Goal: Task Accomplishment & Management: Manage account settings

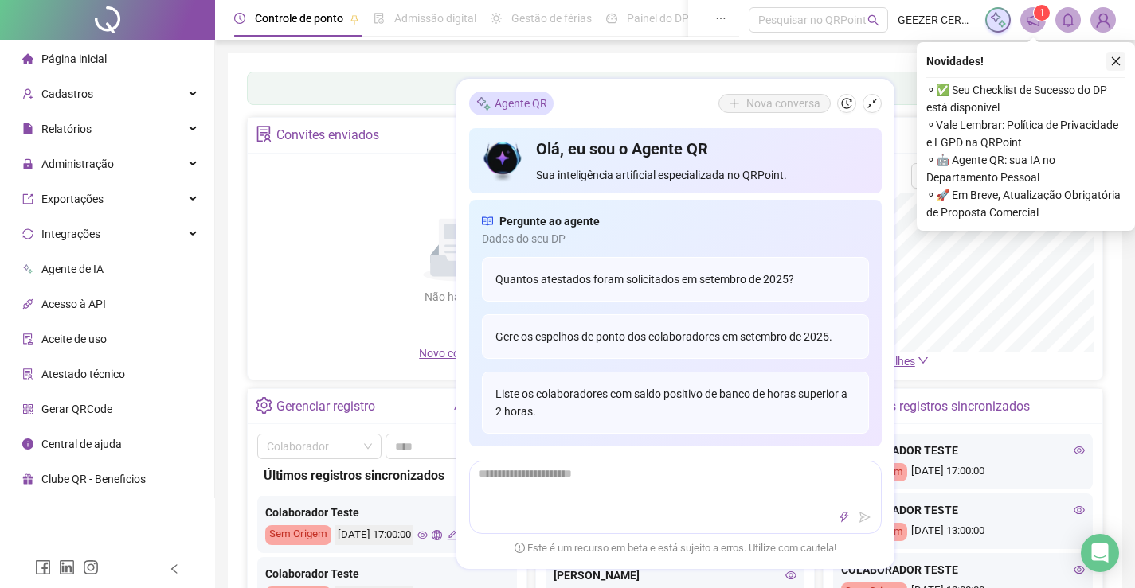
click at [1112, 58] on icon "close" at bounding box center [1116, 61] width 9 height 9
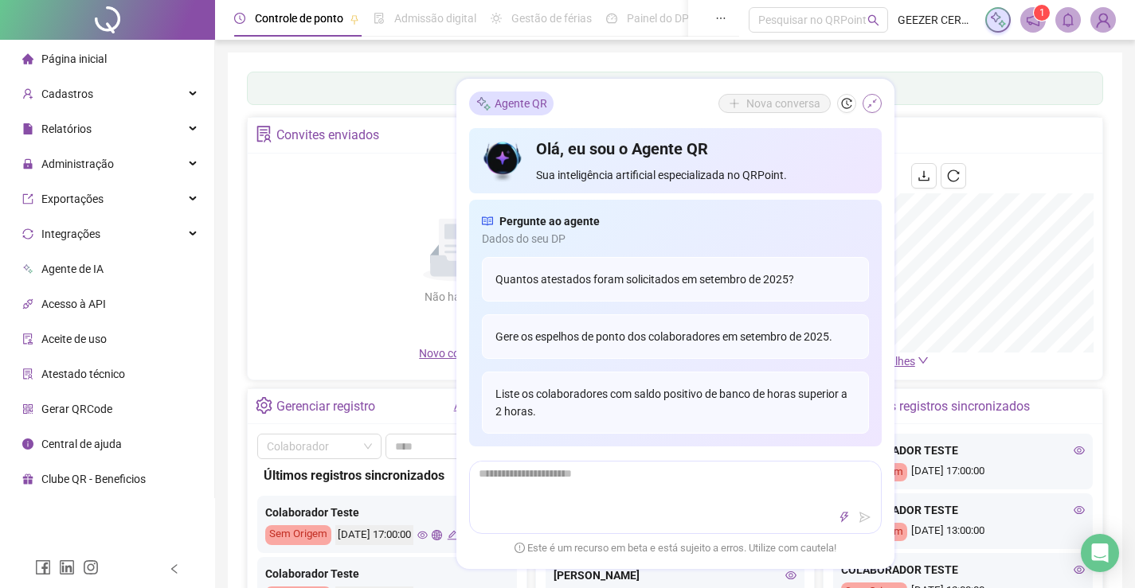
click at [874, 100] on icon "shrink" at bounding box center [871, 103] width 11 height 11
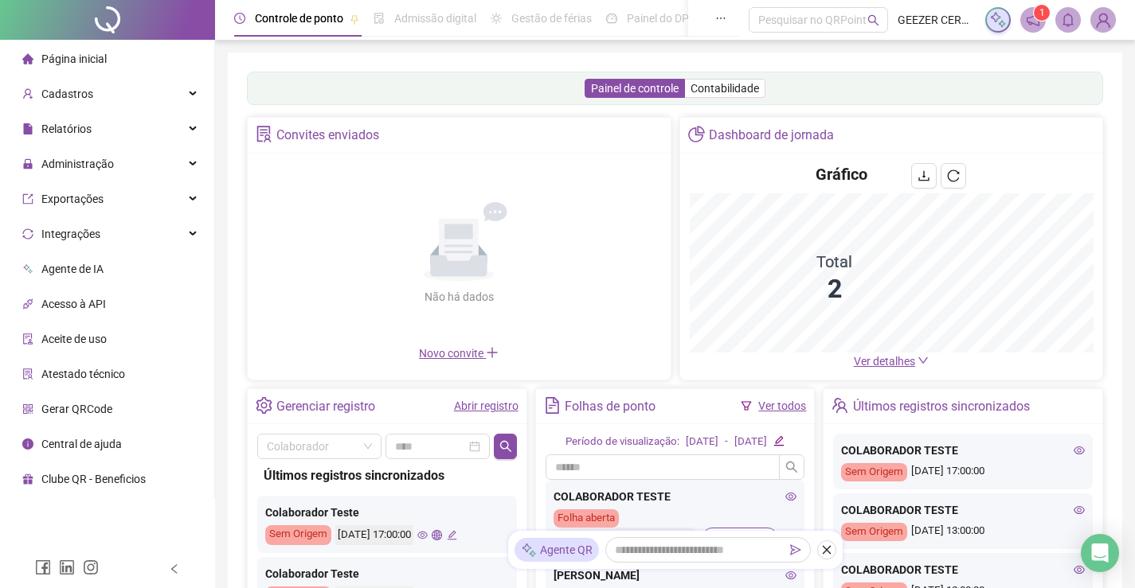
click at [1110, 18] on img at bounding box center [1103, 20] width 24 height 24
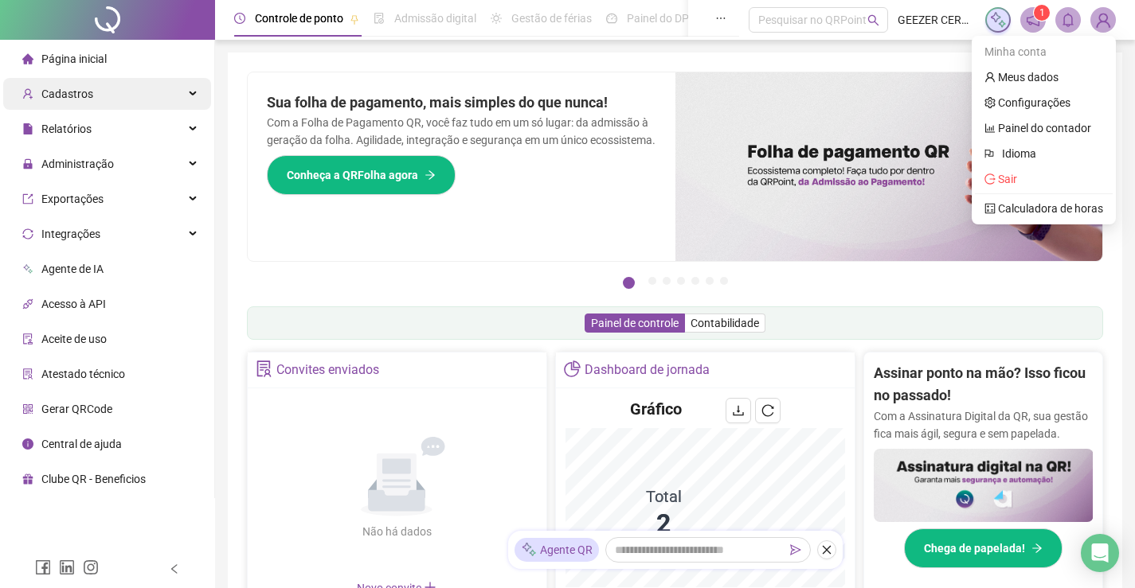
click at [142, 101] on div "Cadastros" at bounding box center [107, 94] width 208 height 32
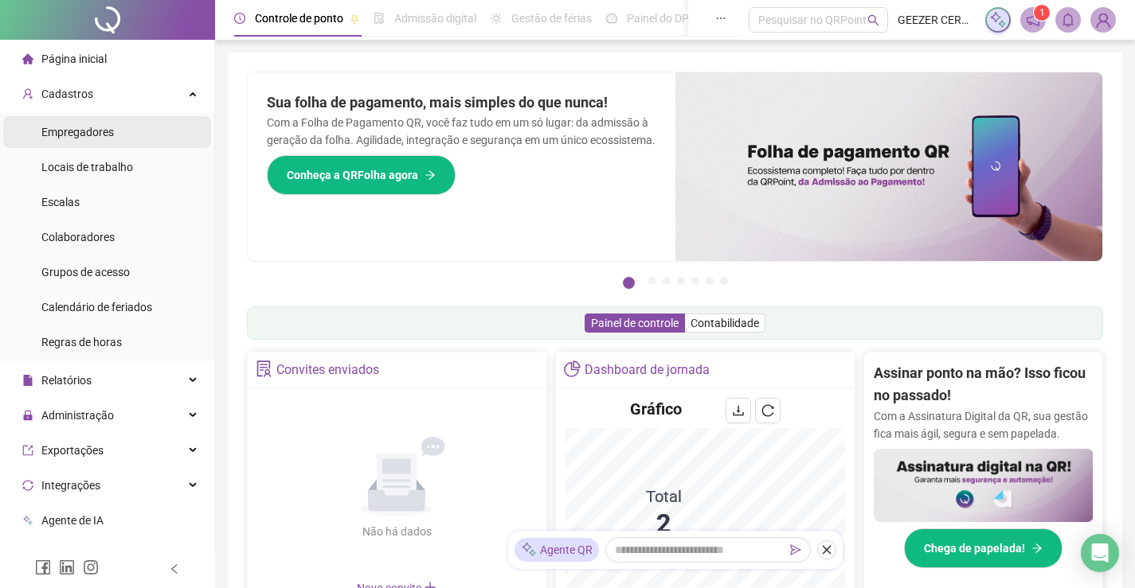
click at [127, 127] on li "Empregadores" at bounding box center [107, 132] width 208 height 32
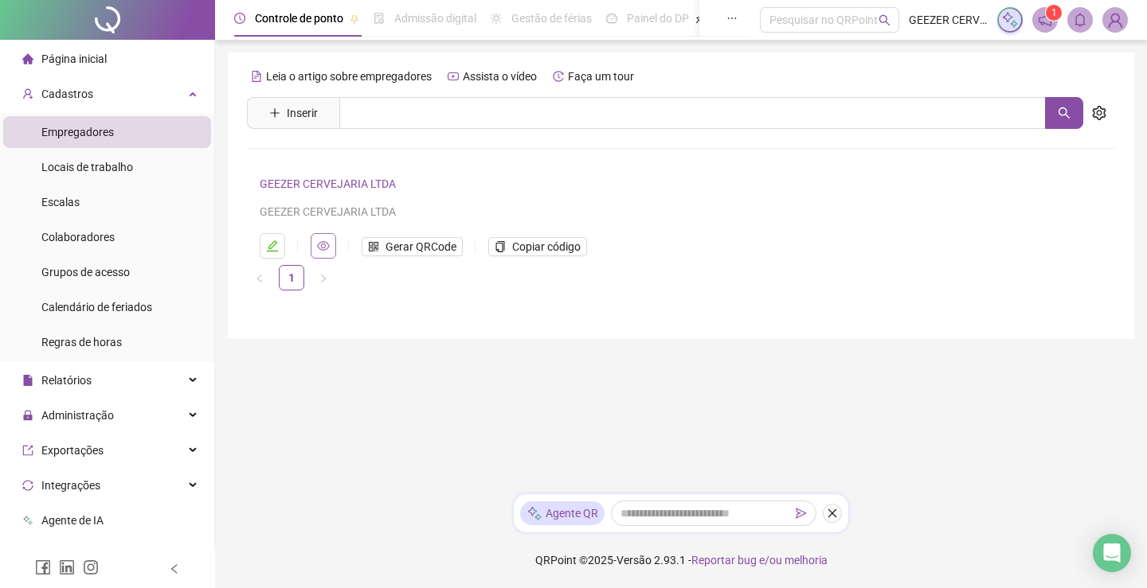
click at [316, 245] on button "button" at bounding box center [323, 245] width 25 height 25
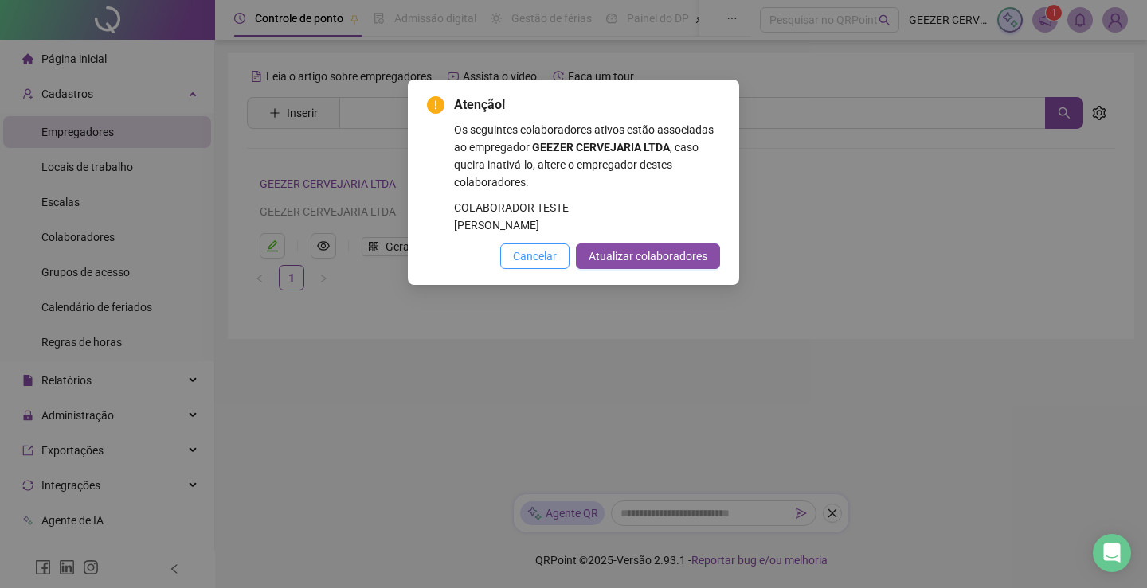
click at [557, 265] on span "Cancelar" at bounding box center [535, 257] width 44 height 18
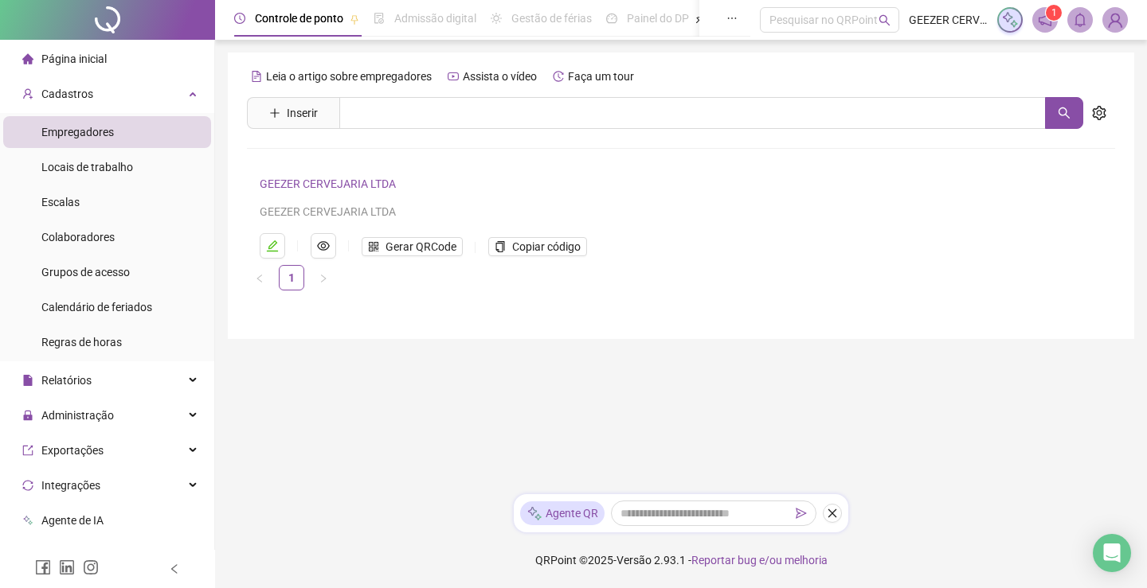
click at [311, 183] on link "GEEZER CERVEJARIA LTDA" at bounding box center [328, 184] width 136 height 13
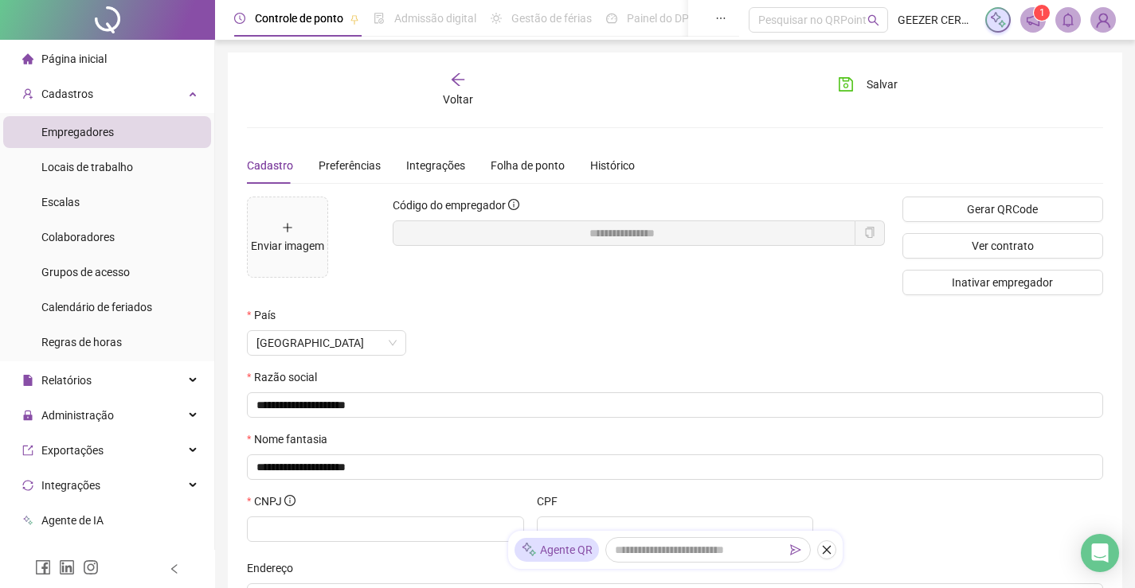
click at [1097, 13] on img at bounding box center [1103, 20] width 24 height 24
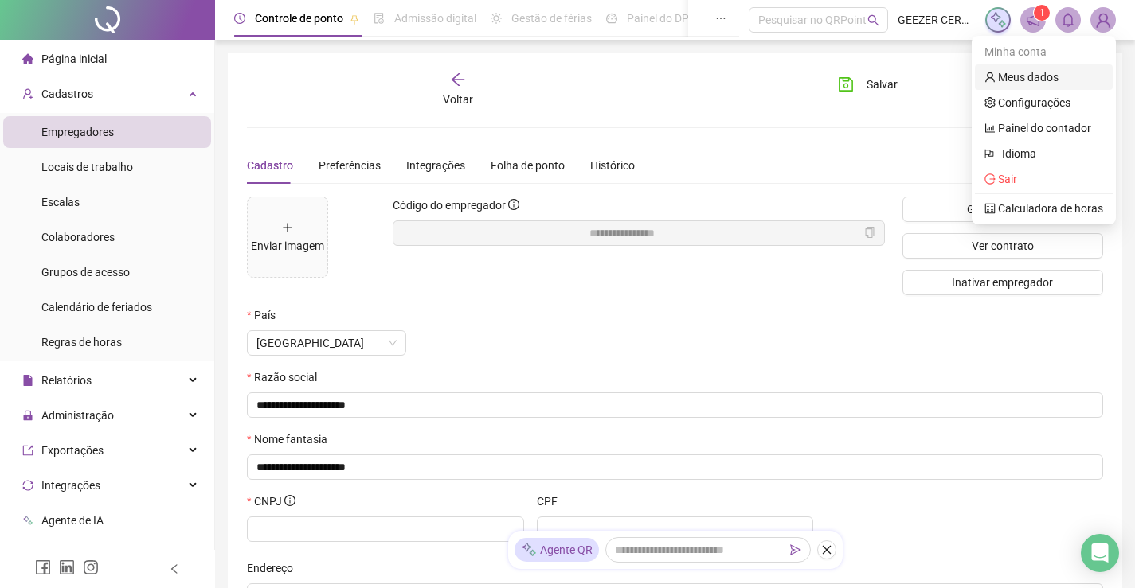
drag, startPoint x: 1042, startPoint y: 71, endPoint x: 1040, endPoint y: 63, distance: 8.1
click at [1041, 72] on link "Meus dados" at bounding box center [1021, 77] width 74 height 13
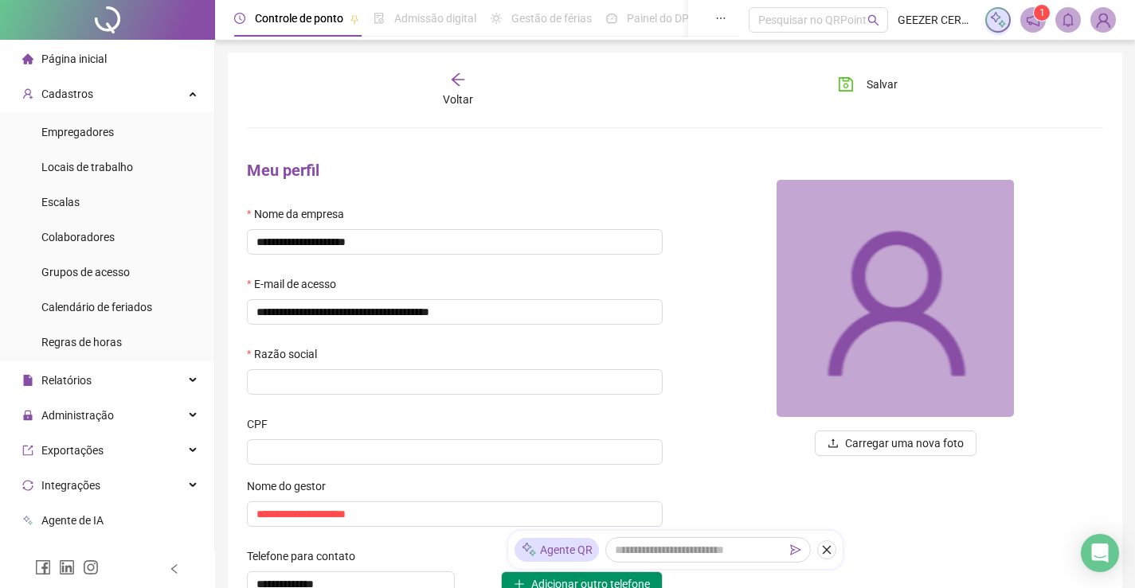
click at [1102, 18] on img at bounding box center [1103, 20] width 24 height 24
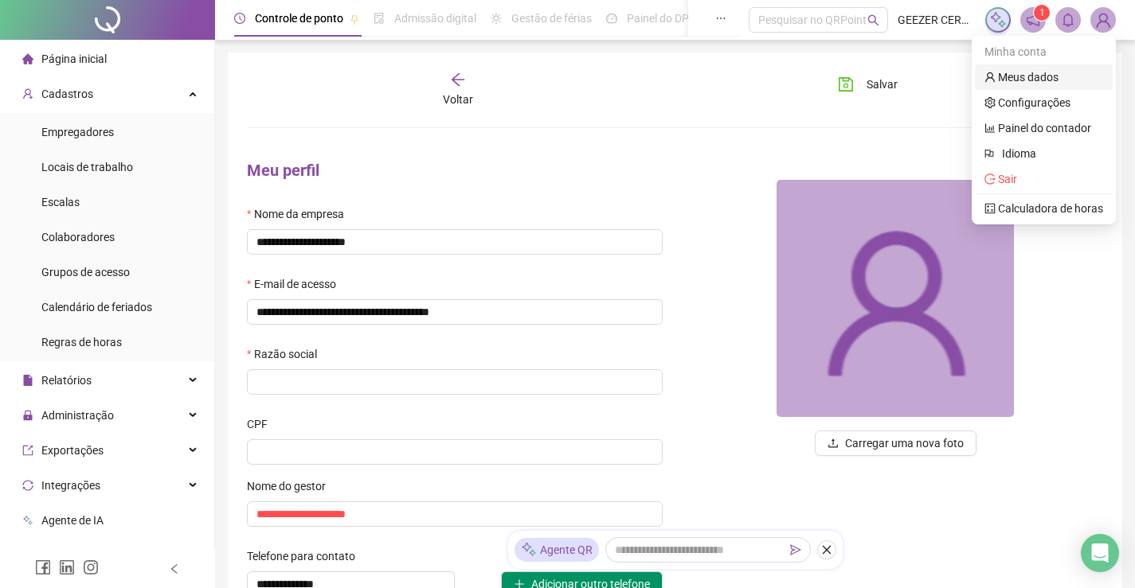
click at [1032, 84] on link "Meus dados" at bounding box center [1021, 77] width 74 height 13
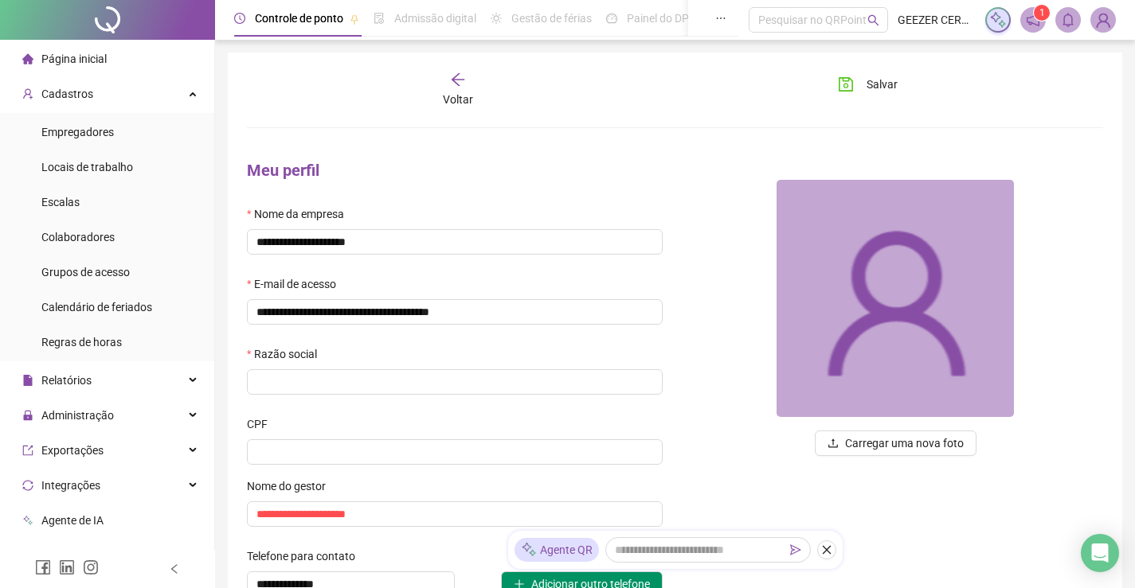
click at [1096, 12] on img at bounding box center [1103, 20] width 24 height 24
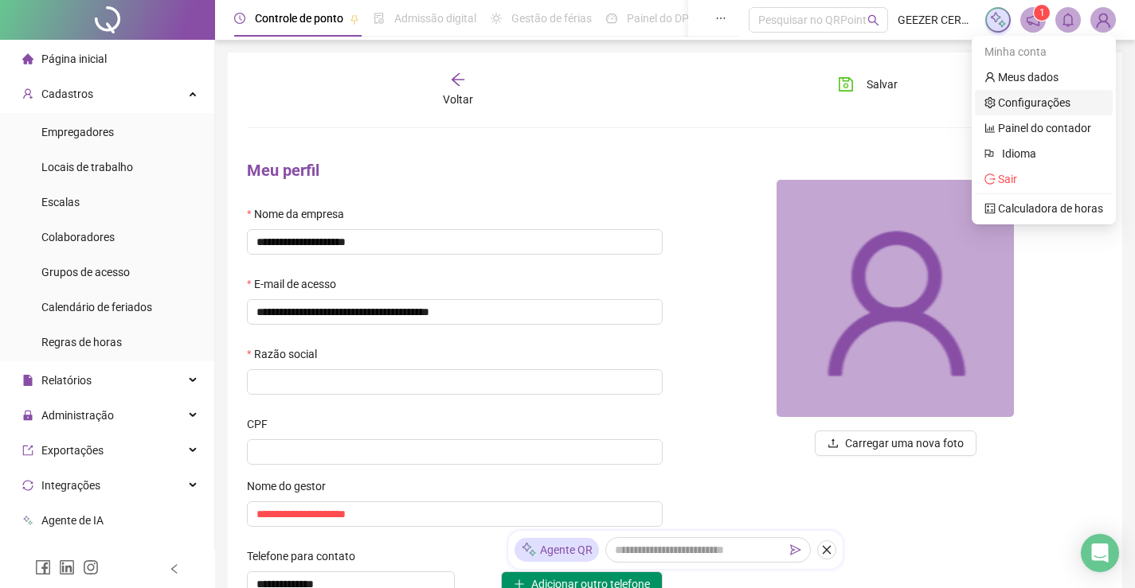
click at [1055, 106] on link "Configurações" at bounding box center [1027, 102] width 86 height 13
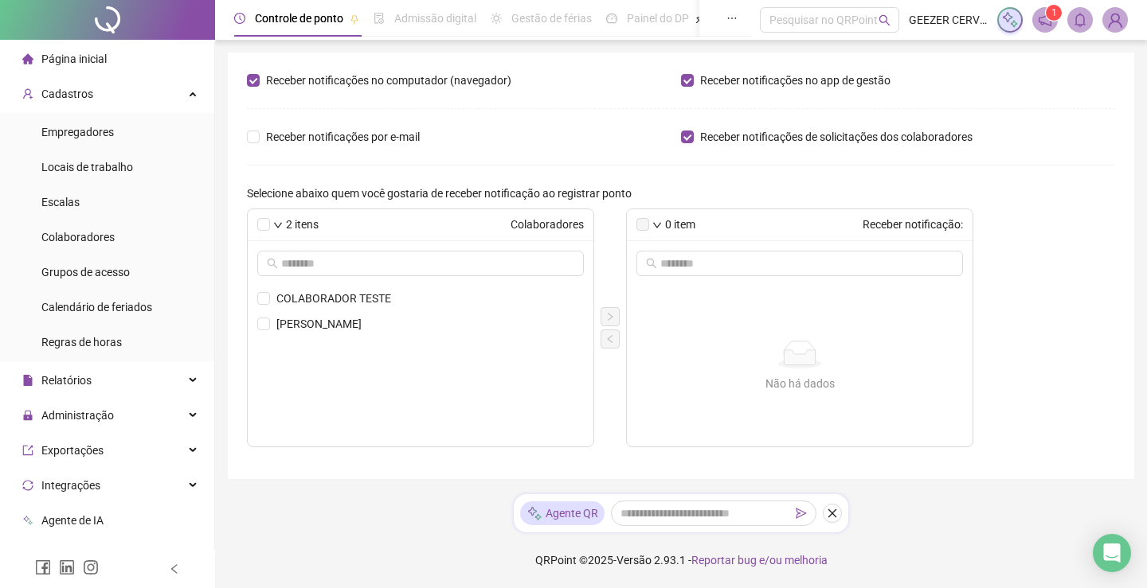
click at [1099, 25] on div "1" at bounding box center [1062, 19] width 131 height 25
click at [1103, 18] on img at bounding box center [1115, 20] width 24 height 24
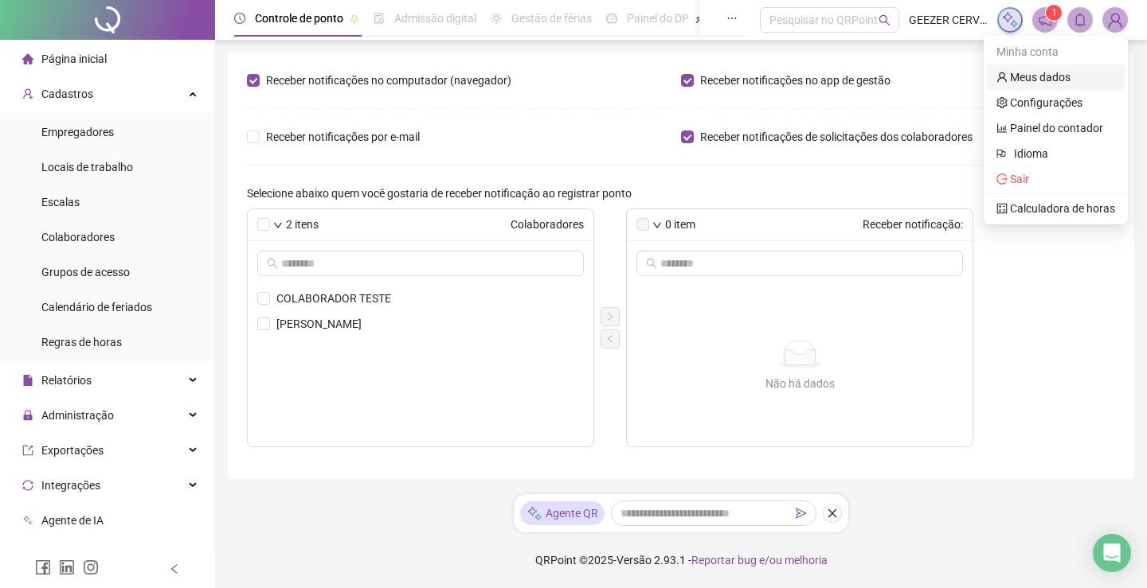
click at [1043, 81] on link "Meus dados" at bounding box center [1033, 77] width 74 height 13
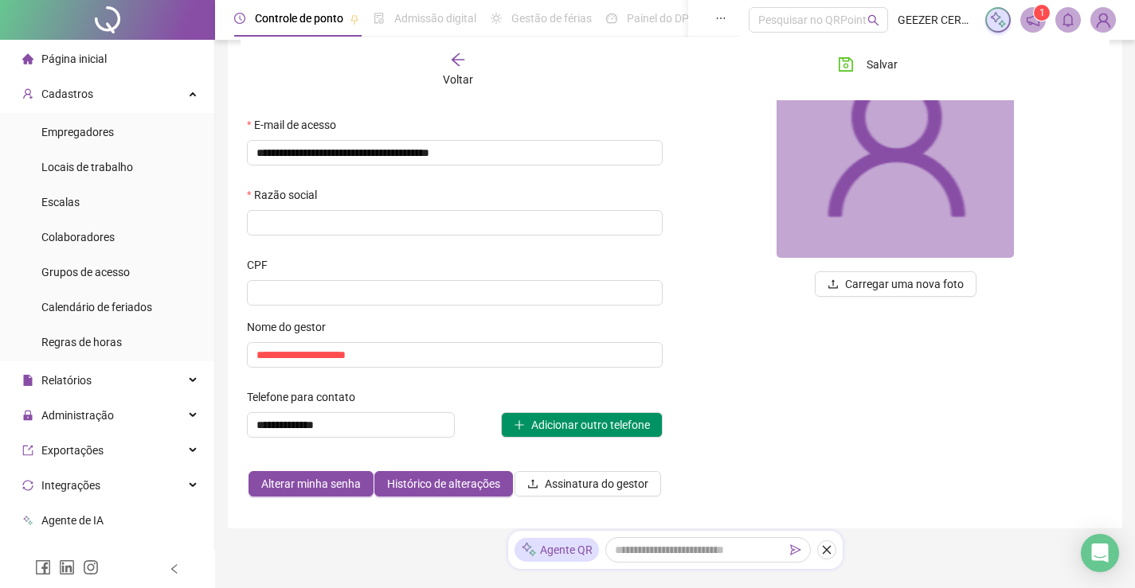
scroll to position [206, 0]
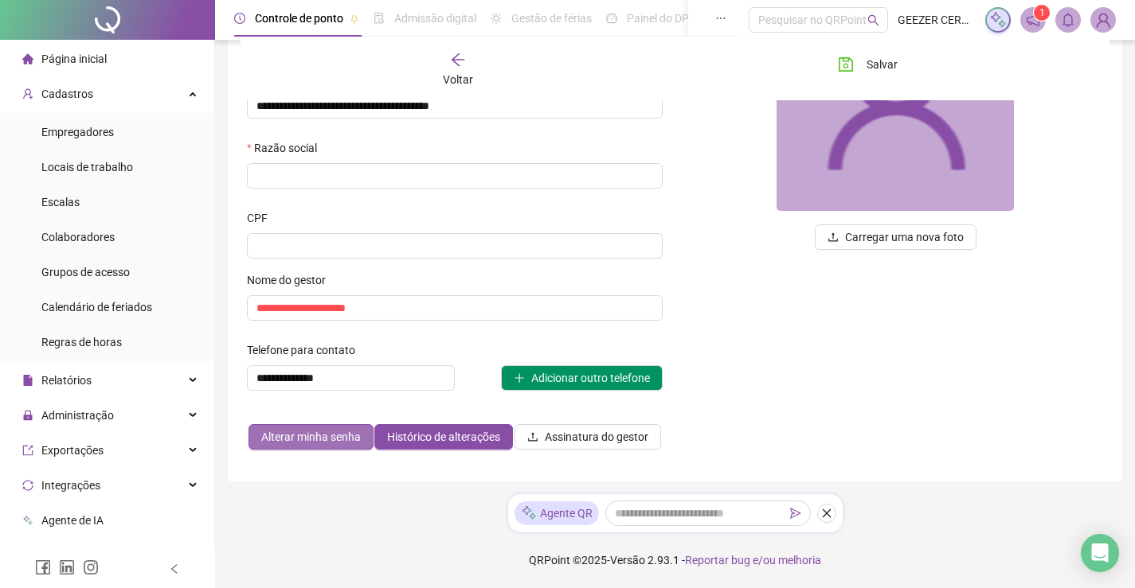
click at [360, 444] on span "Alterar minha senha" at bounding box center [311, 437] width 100 height 18
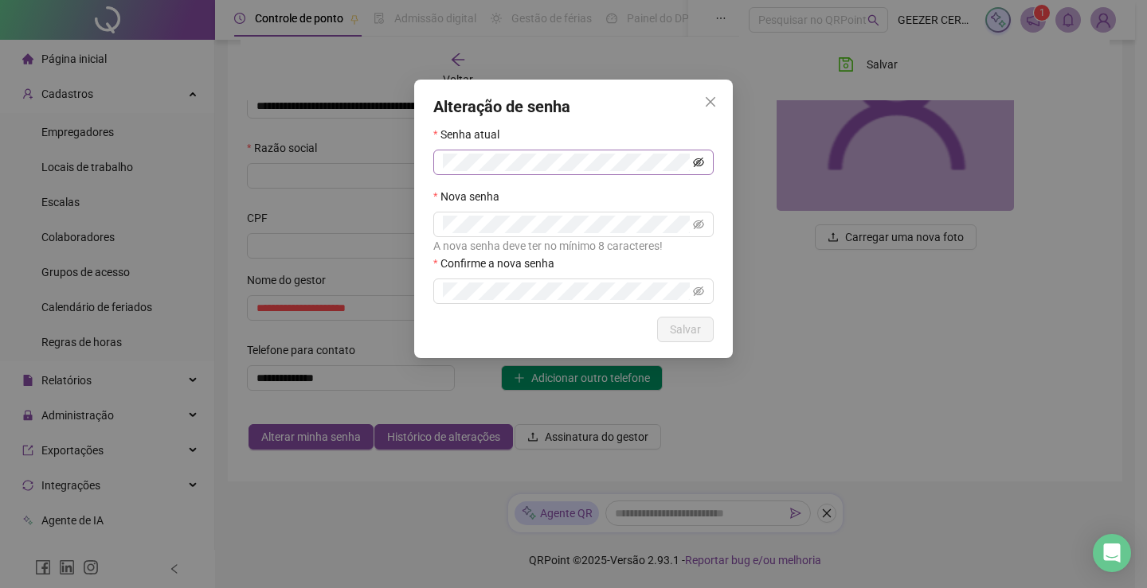
click at [699, 162] on icon "eye-invisible" at bounding box center [698, 163] width 11 height 10
click at [699, 160] on icon "eye" at bounding box center [698, 162] width 11 height 11
click at [708, 98] on icon "close" at bounding box center [710, 102] width 13 height 13
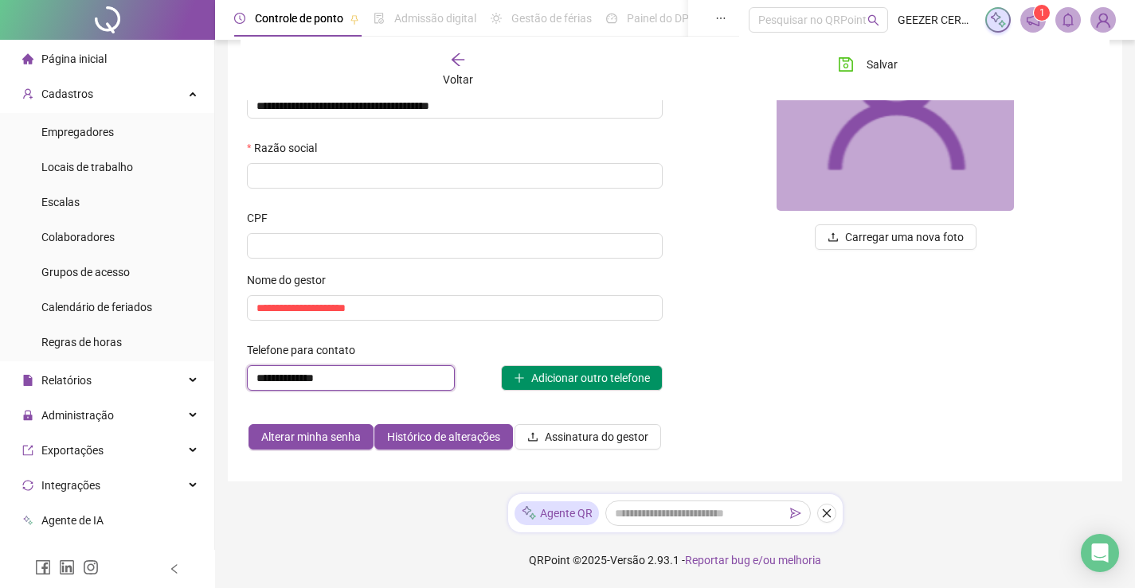
drag, startPoint x: 350, startPoint y: 380, endPoint x: 210, endPoint y: 376, distance: 140.2
click at [210, 376] on div "**********" at bounding box center [567, 191] width 1135 height 795
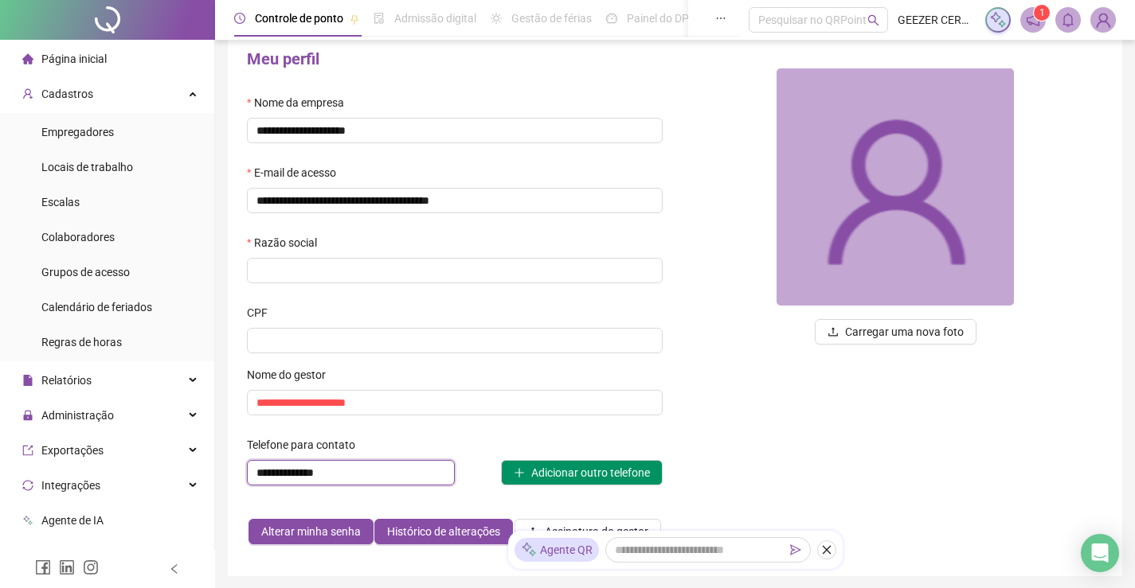
scroll to position [0, 0]
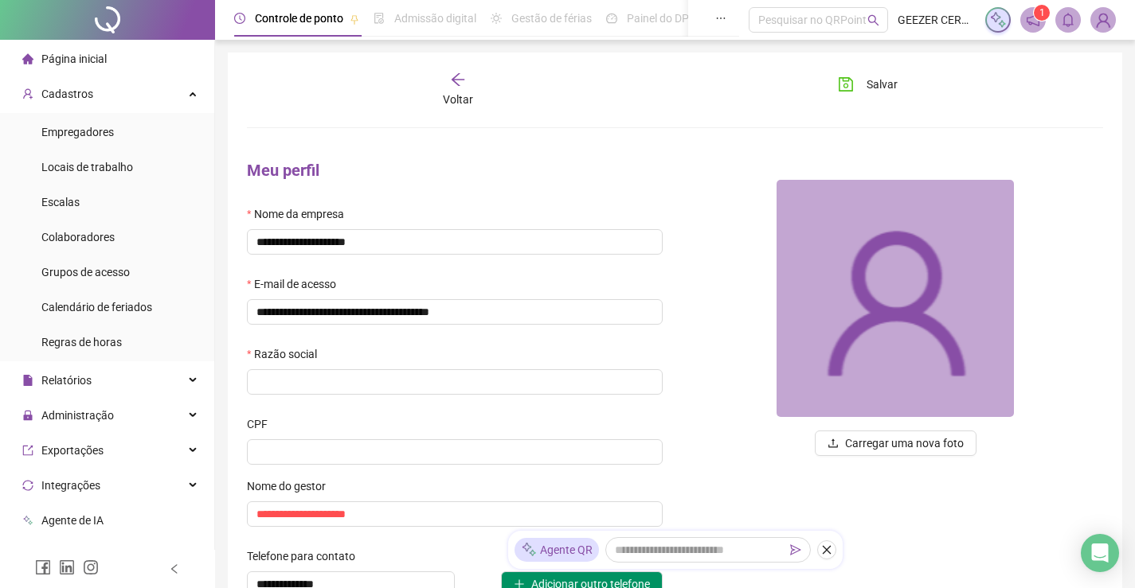
click at [475, 76] on div "Voltar" at bounding box center [458, 90] width 132 height 37
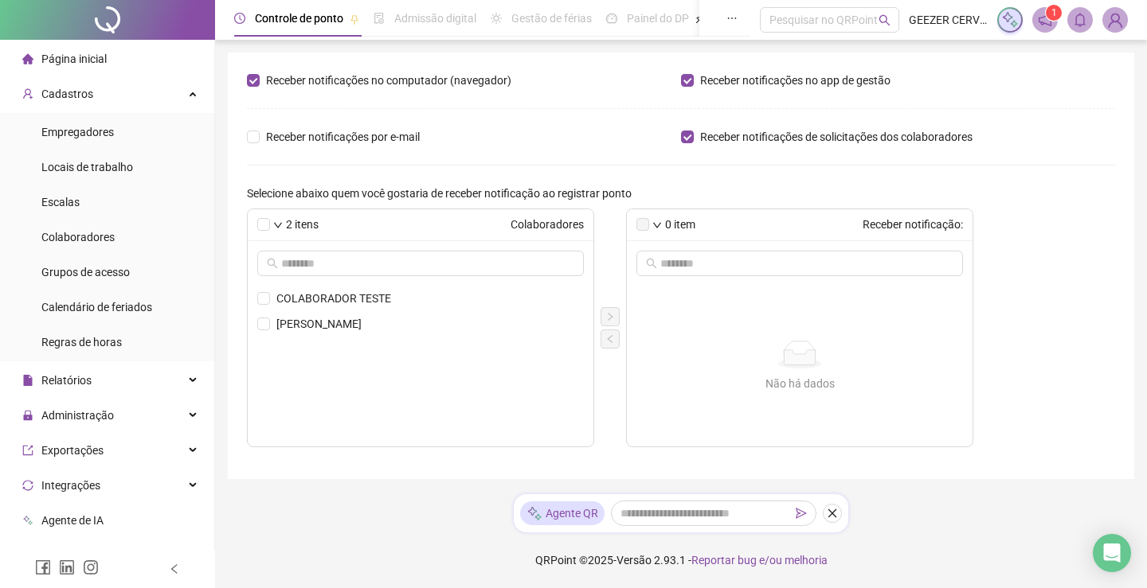
click at [1111, 19] on img at bounding box center [1115, 20] width 24 height 24
click at [92, 147] on div "Empregadores" at bounding box center [77, 132] width 72 height 32
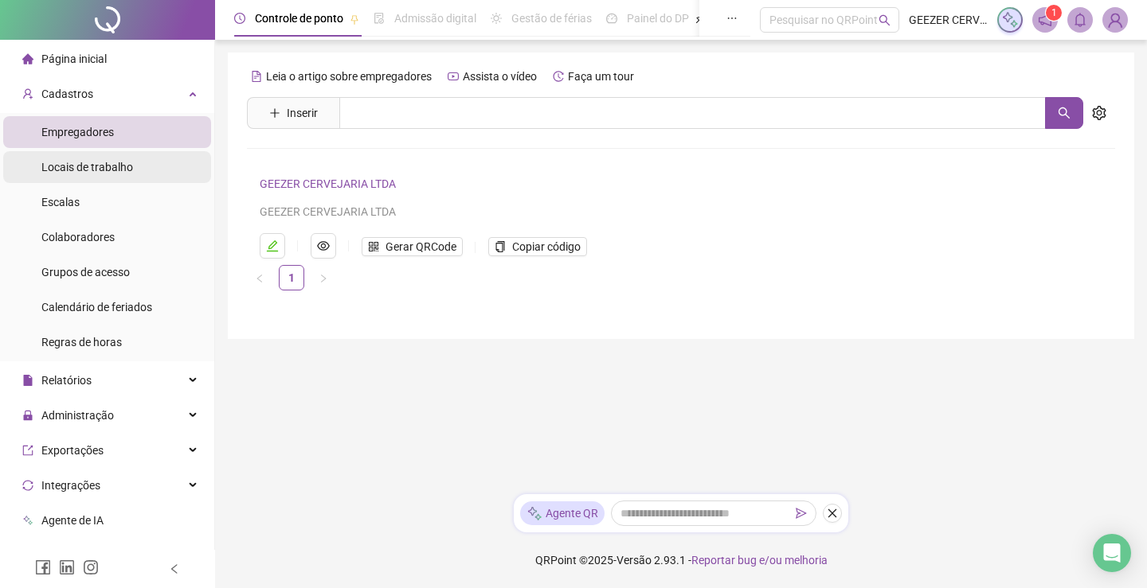
click at [113, 177] on div "Locais de trabalho" at bounding box center [87, 167] width 92 height 32
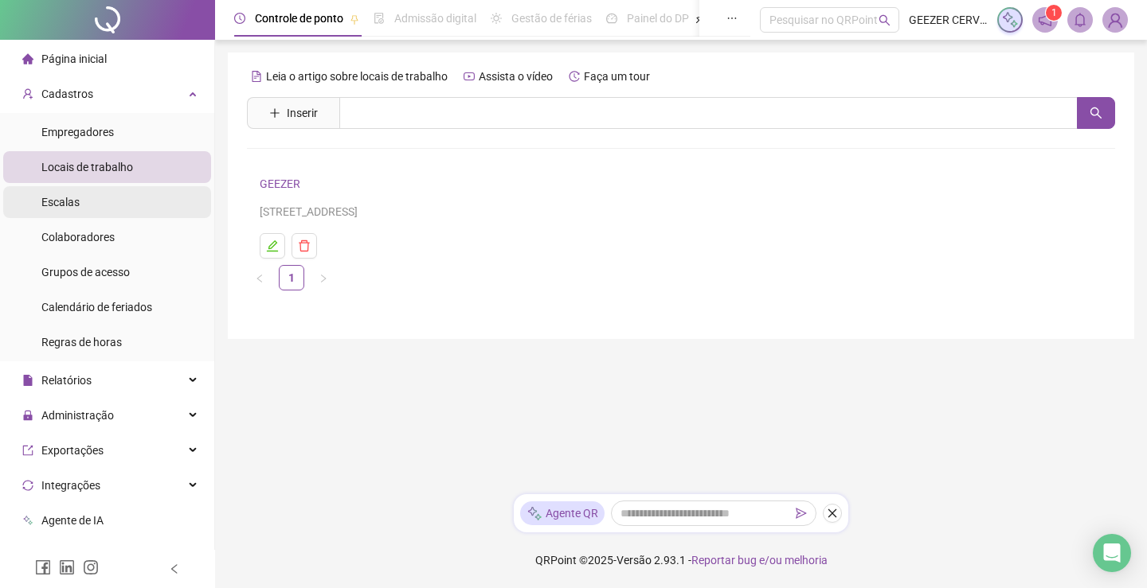
click at [85, 205] on li "Escalas" at bounding box center [107, 202] width 208 height 32
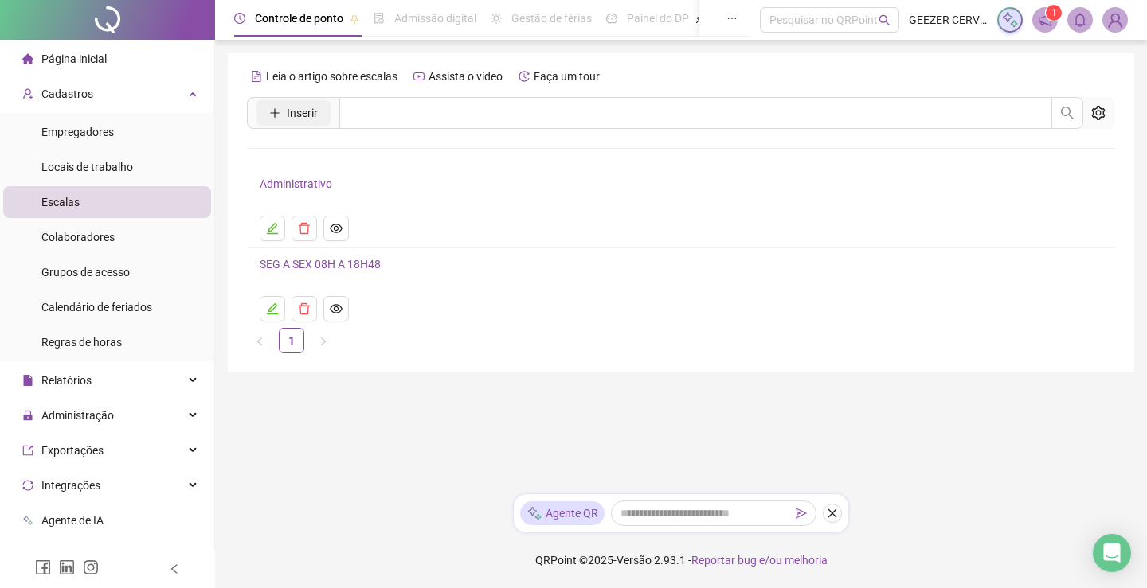
click at [289, 115] on span "Inserir" at bounding box center [302, 113] width 31 height 18
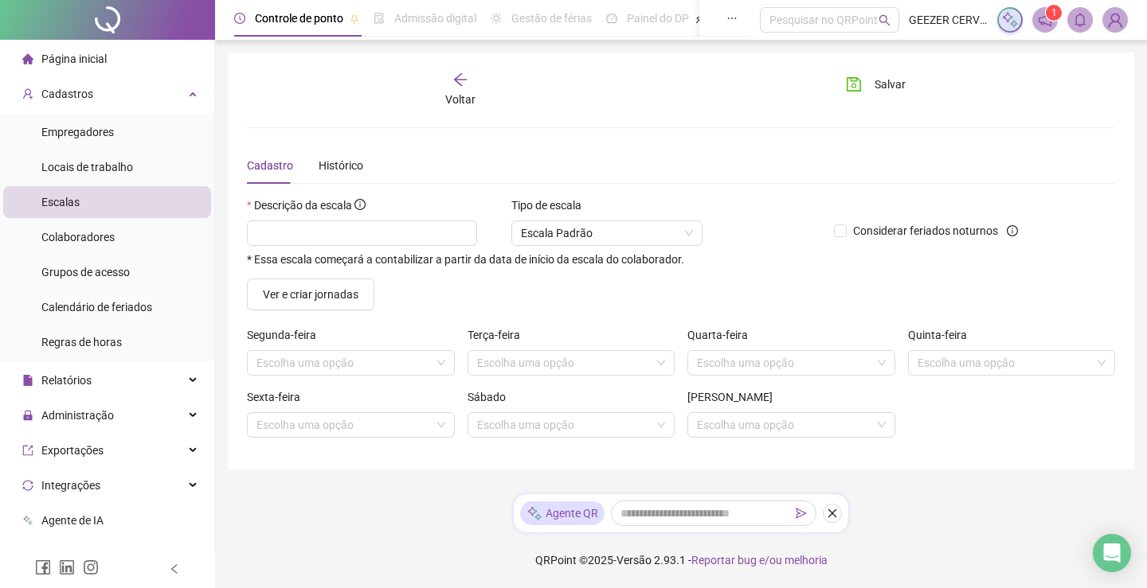
click at [454, 94] on span "Voltar" at bounding box center [460, 99] width 30 height 13
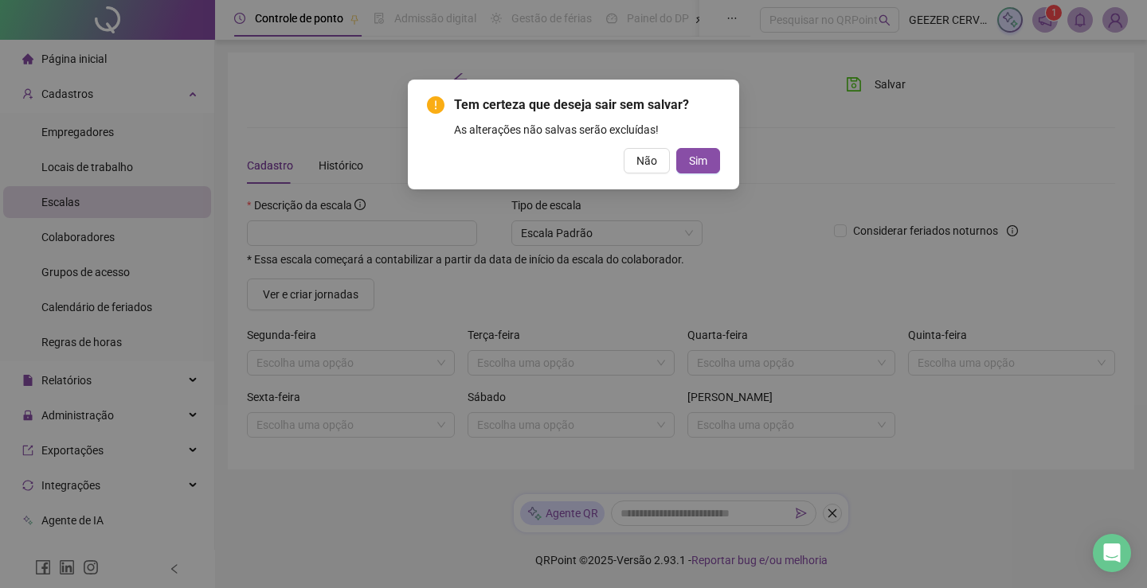
drag, startPoint x: 686, startPoint y: 163, endPoint x: 457, endPoint y: 144, distance: 229.3
click at [686, 162] on button "Sim" at bounding box center [698, 160] width 44 height 25
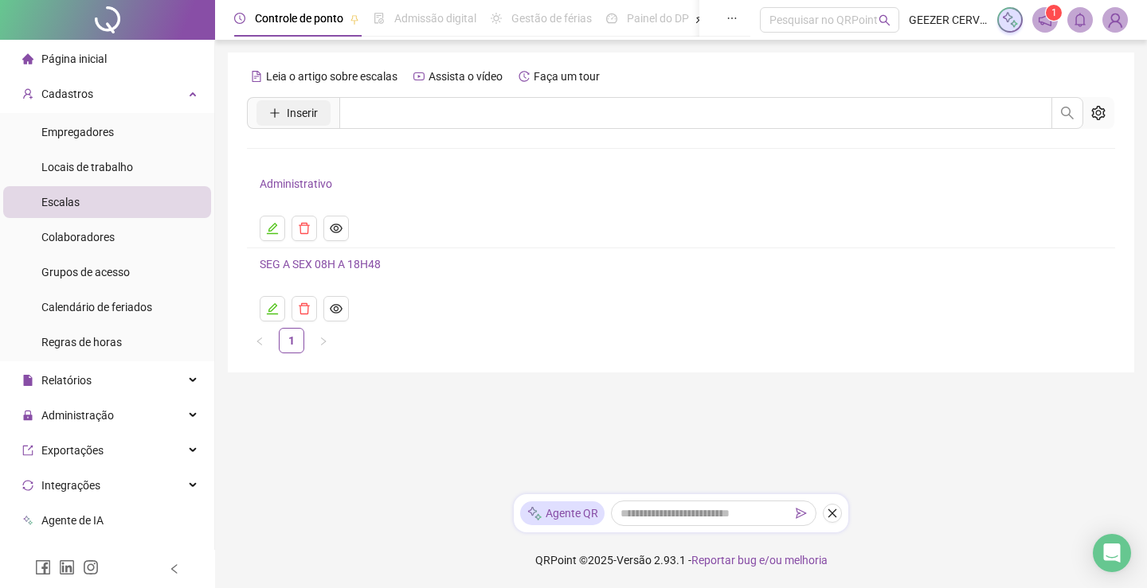
click at [322, 109] on button "Inserir" at bounding box center [293, 112] width 74 height 25
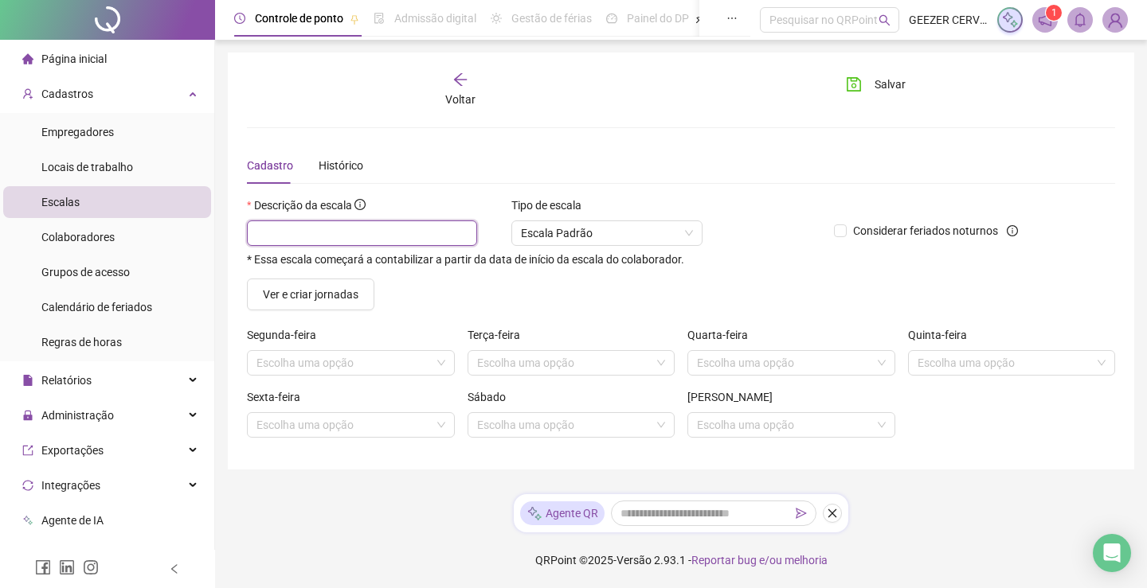
click at [361, 233] on input "text" at bounding box center [362, 233] width 230 height 25
click at [464, 84] on icon "arrow-left" at bounding box center [460, 80] width 16 height 16
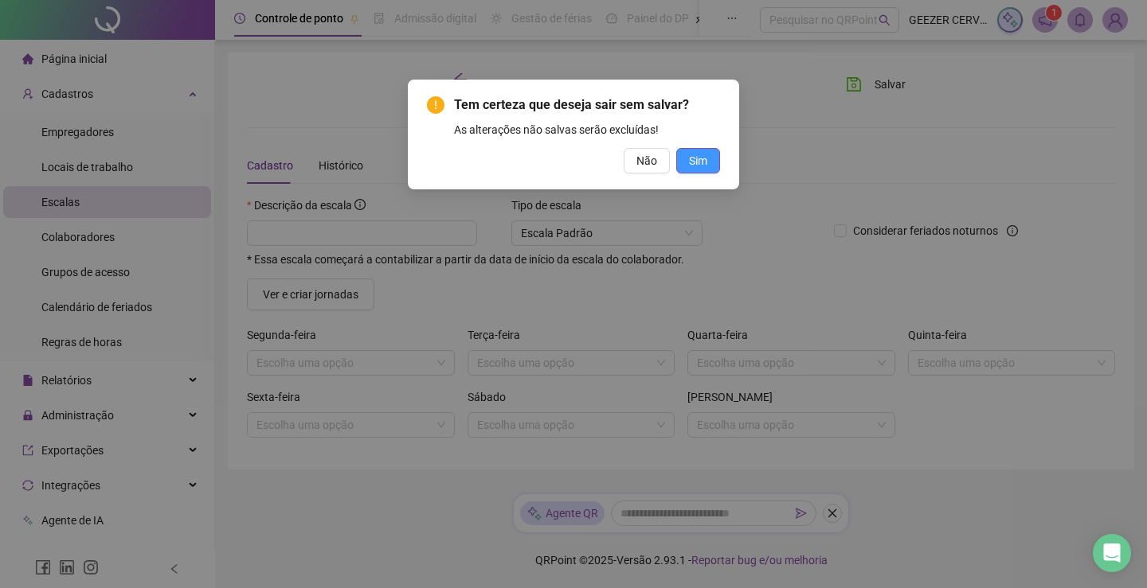
click at [698, 162] on span "Sim" at bounding box center [698, 161] width 18 height 18
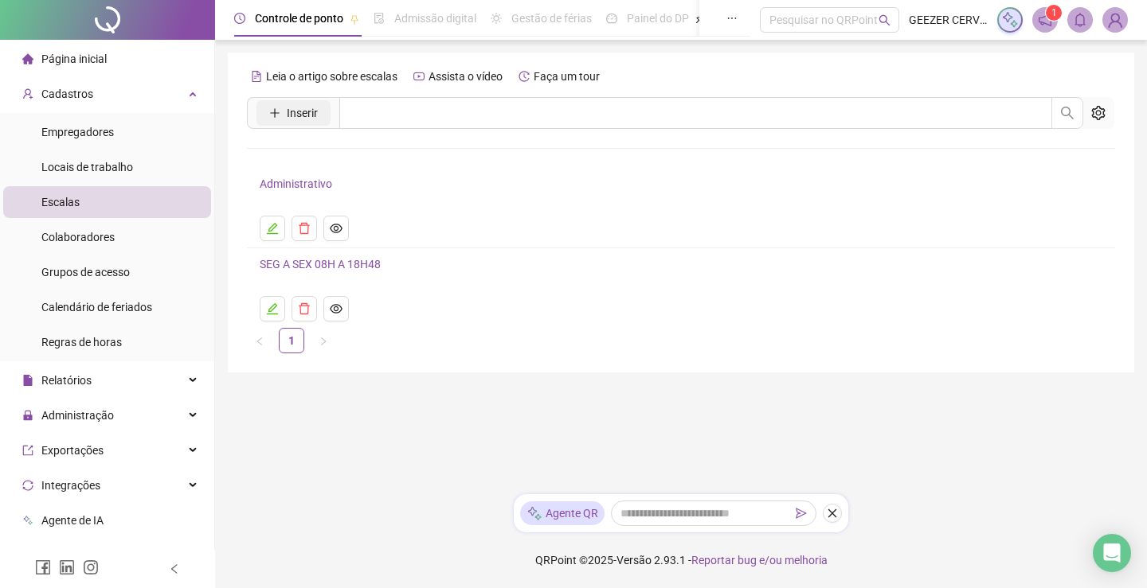
click at [293, 105] on span "Inserir" at bounding box center [302, 113] width 31 height 18
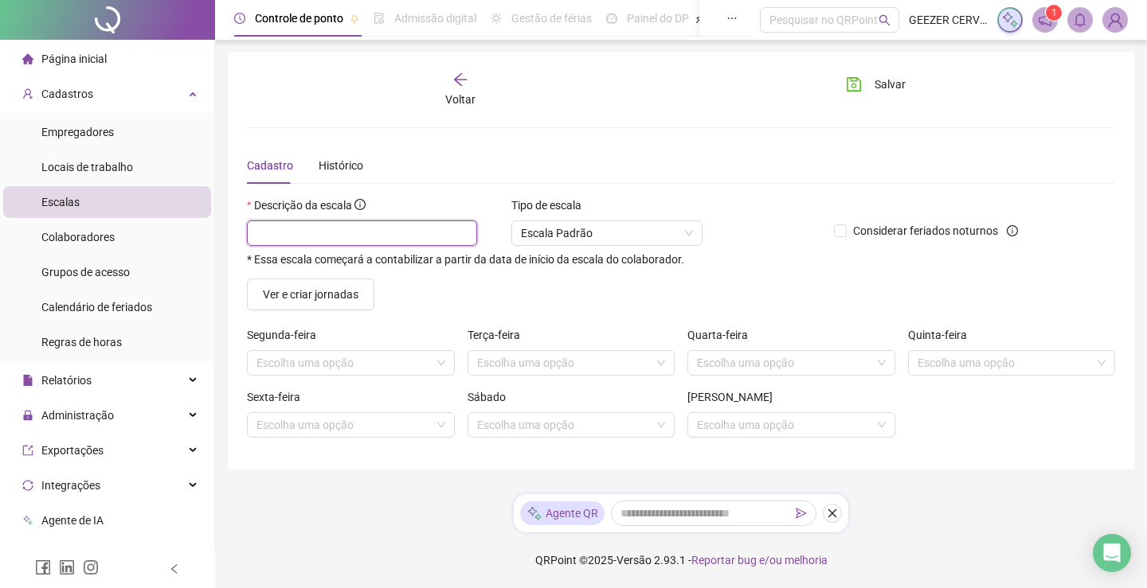
click at [330, 224] on input "text" at bounding box center [362, 233] width 230 height 25
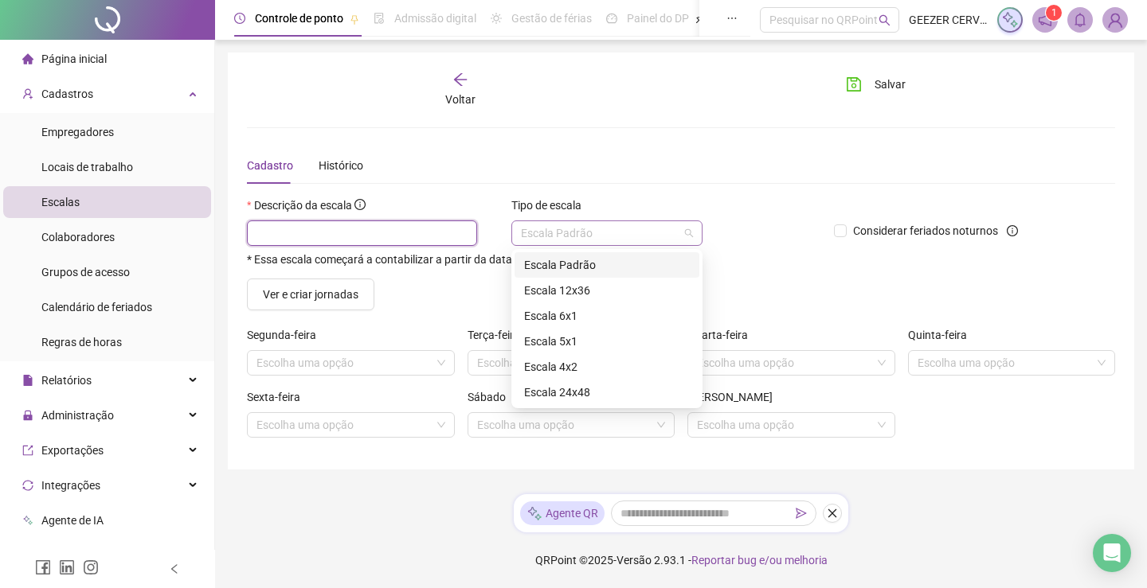
click at [604, 235] on span "Escala Padrão" at bounding box center [607, 233] width 172 height 24
click at [762, 266] on div "Descrição da escala * Essa escala começará a contabilizar a partir da data de i…" at bounding box center [533, 238] width 587 height 82
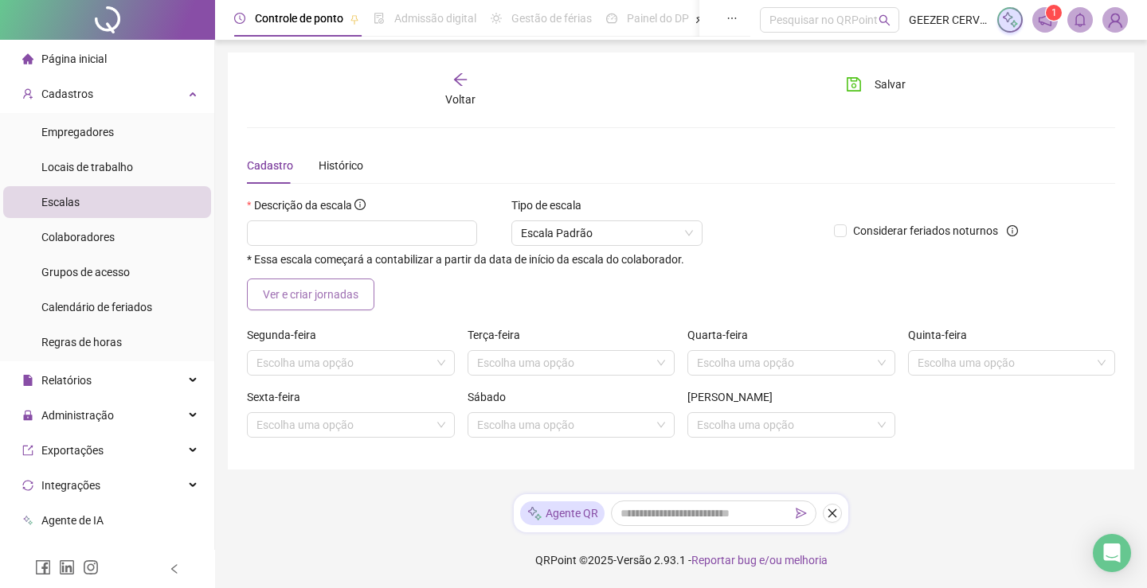
click at [337, 294] on span "Ver e criar jornadas" at bounding box center [311, 295] width 96 height 18
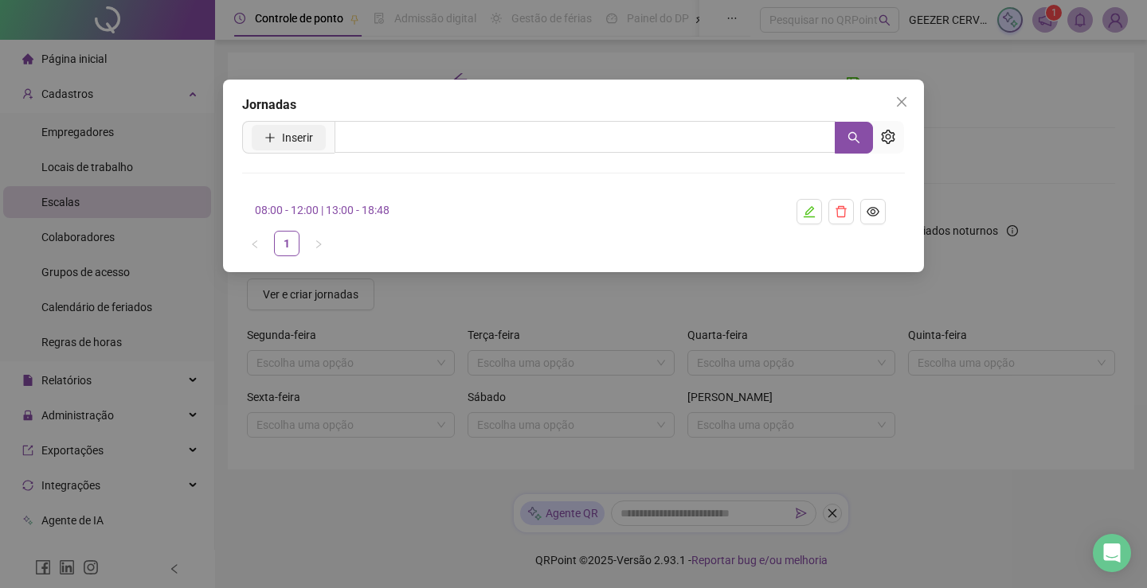
click at [271, 147] on button "Inserir" at bounding box center [289, 137] width 74 height 25
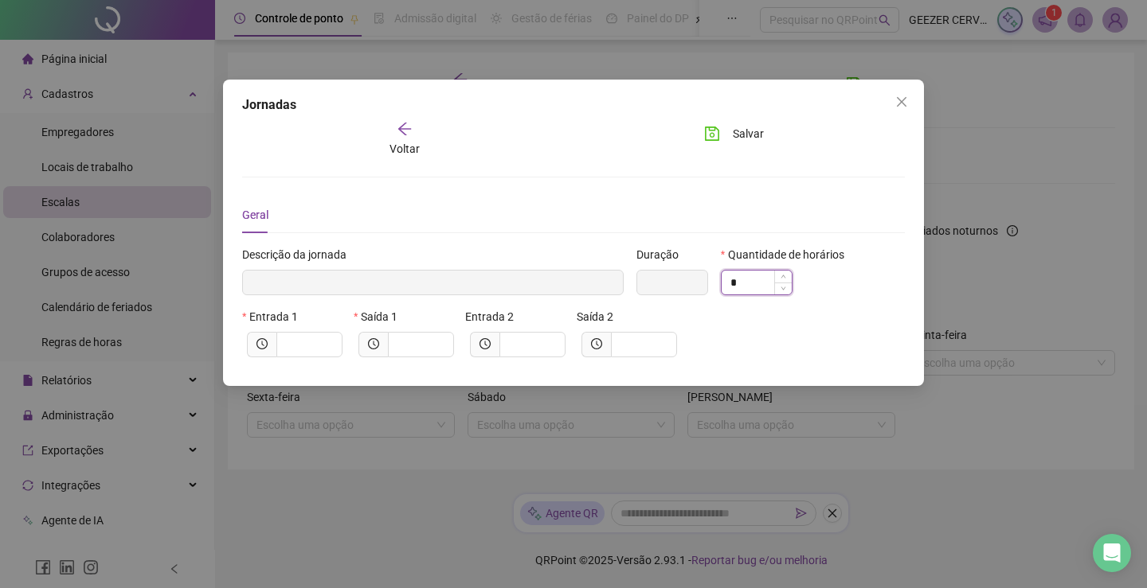
drag, startPoint x: 750, startPoint y: 284, endPoint x: 721, endPoint y: 284, distance: 28.7
click at [721, 284] on input "*" at bounding box center [756, 283] width 70 height 24
click at [291, 345] on input "text" at bounding box center [308, 345] width 44 height 18
click at [440, 345] on input "text" at bounding box center [419, 345] width 44 height 18
drag, startPoint x: 557, startPoint y: 342, endPoint x: 661, endPoint y: 338, distance: 104.4
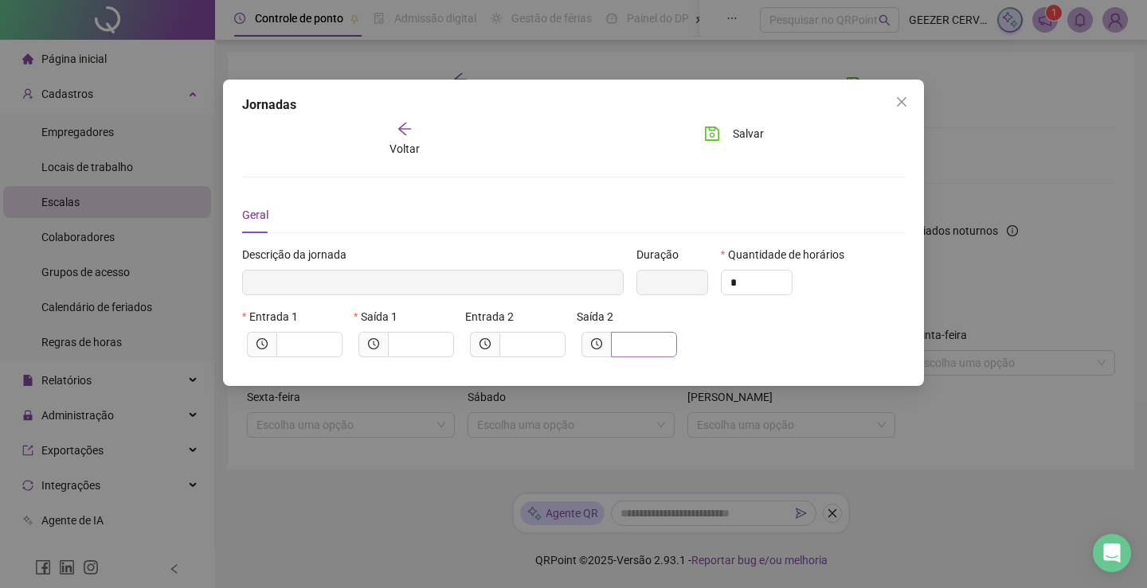
click at [558, 342] on span at bounding box center [532, 344] width 66 height 25
click at [670, 338] on span at bounding box center [644, 344] width 66 height 25
click at [913, 97] on div "Jornadas Voltar Salvar Geral Descrição da jornada Duração Quantidade de horário…" at bounding box center [573, 233] width 701 height 307
click at [909, 99] on span "Close" at bounding box center [901, 102] width 25 height 13
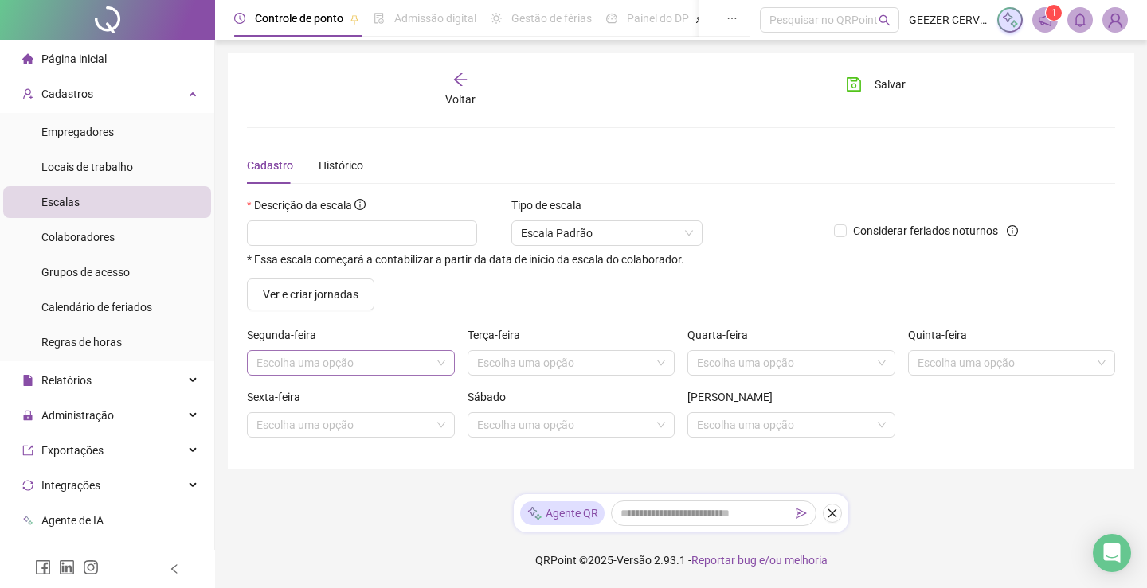
click at [335, 361] on input "search" at bounding box center [343, 363] width 174 height 24
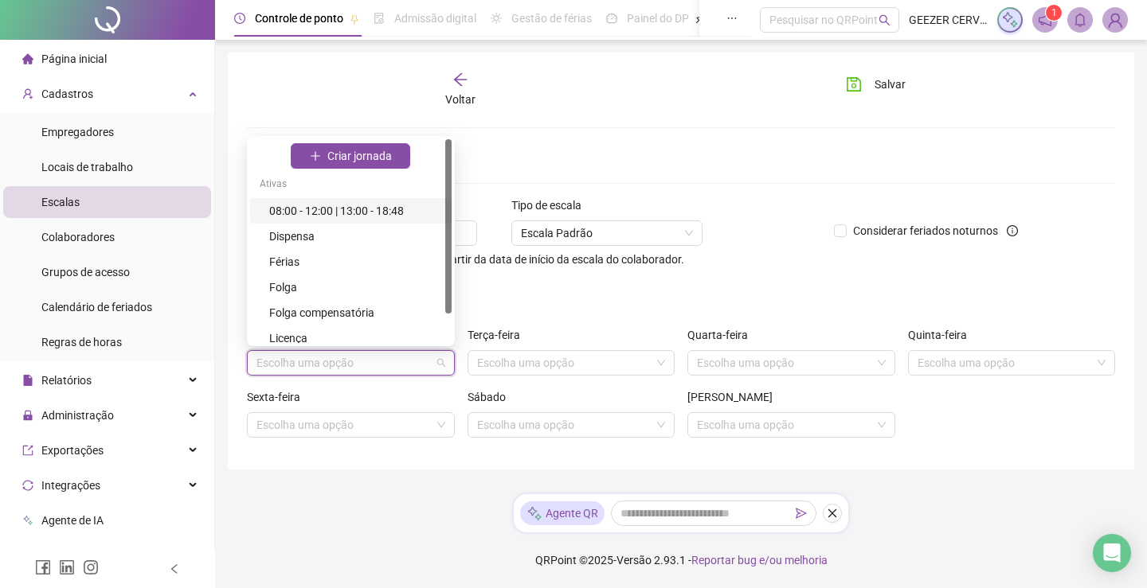
click at [358, 213] on div "08:00 - 12:00 | 13:00 - 18:48" at bounding box center [355, 211] width 173 height 18
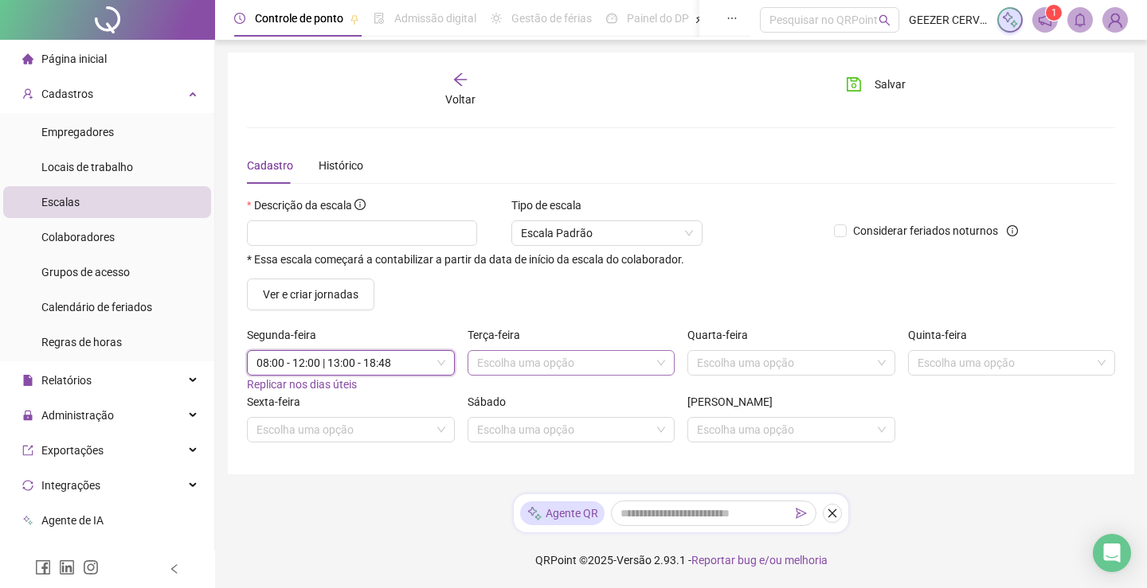
click at [537, 367] on input "search" at bounding box center [564, 363] width 174 height 24
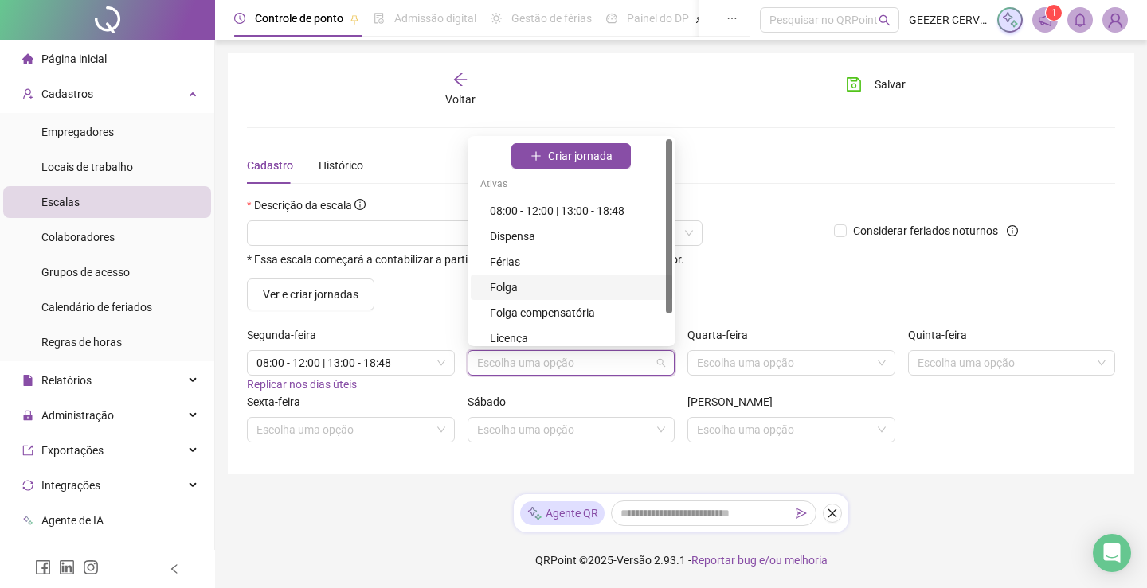
click at [524, 283] on div "Folga" at bounding box center [576, 288] width 173 height 18
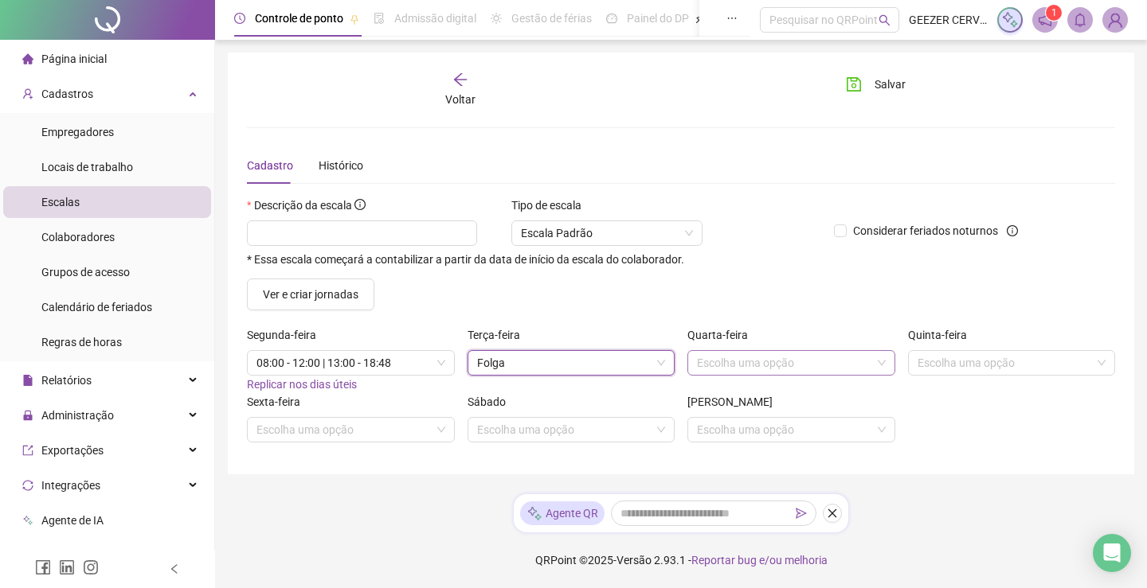
click at [713, 361] on input "search" at bounding box center [784, 363] width 174 height 24
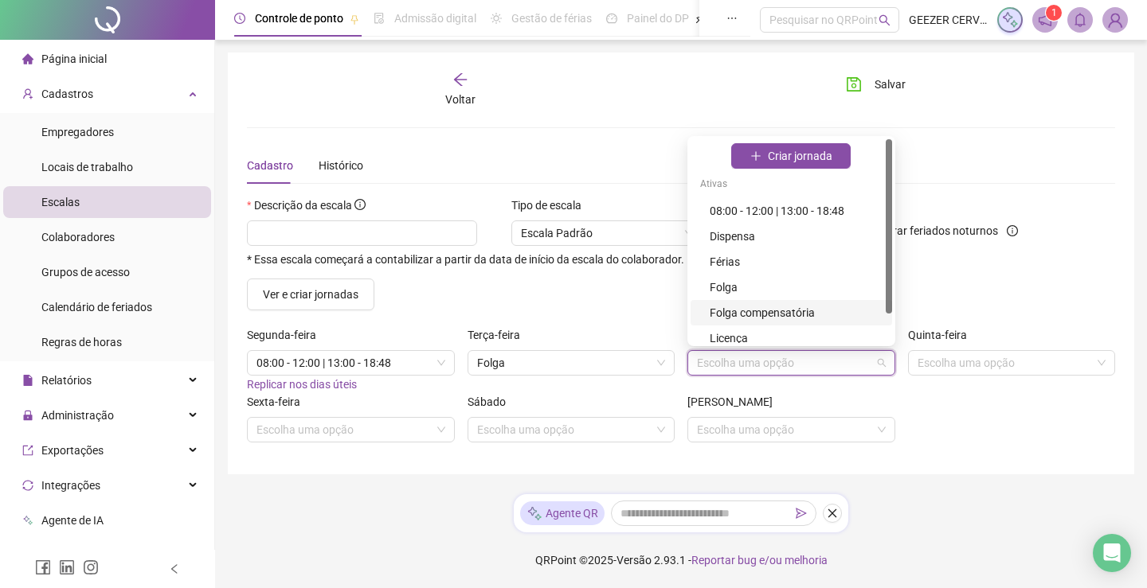
click at [733, 316] on div "Folga compensatória" at bounding box center [795, 313] width 173 height 18
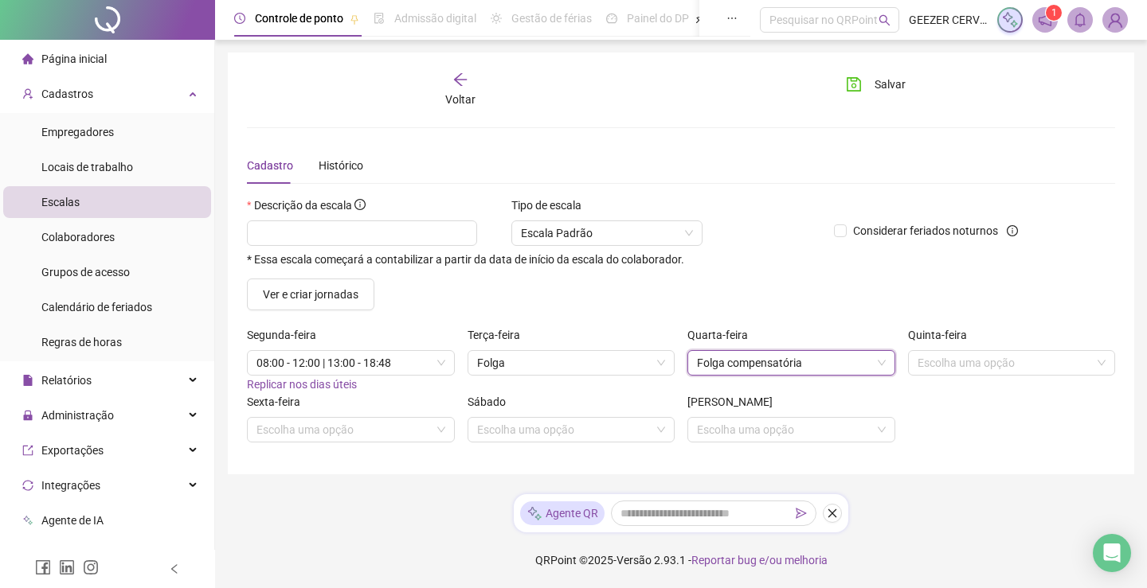
click at [772, 367] on span "Folga compensatória" at bounding box center [791, 363] width 189 height 24
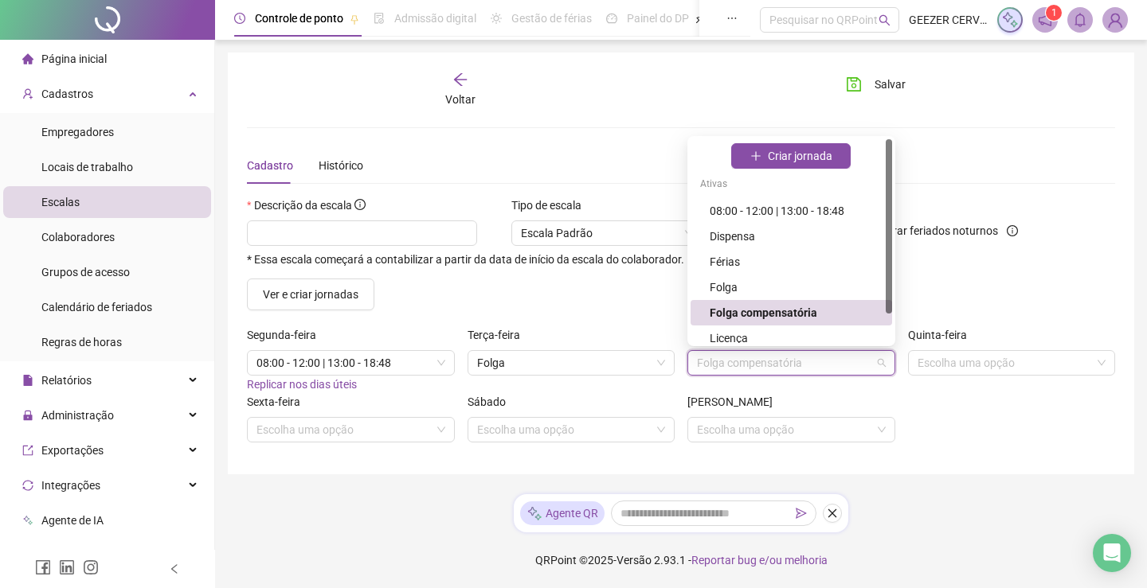
click at [781, 314] on div "Folga compensatória" at bounding box center [795, 313] width 173 height 18
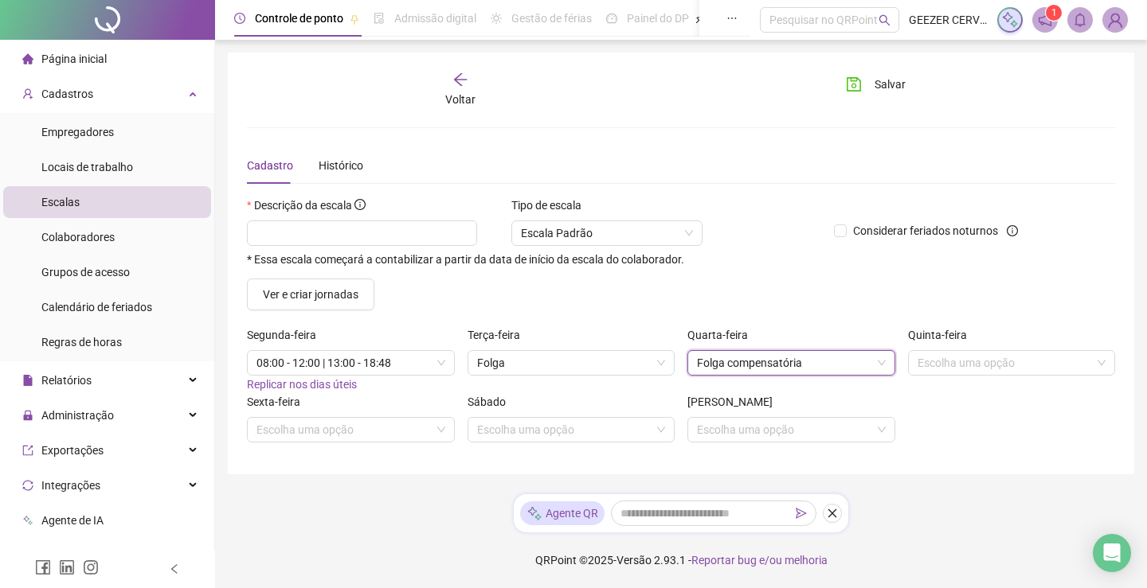
click at [837, 369] on span "Folga compensatória" at bounding box center [791, 363] width 189 height 24
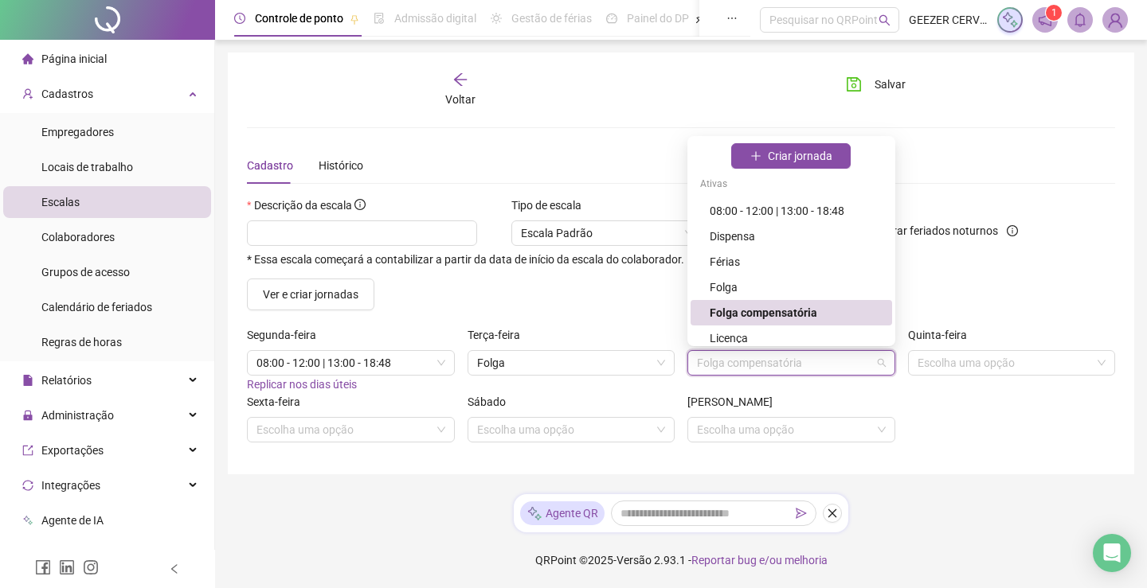
click at [463, 90] on div "Voltar" at bounding box center [460, 90] width 134 height 37
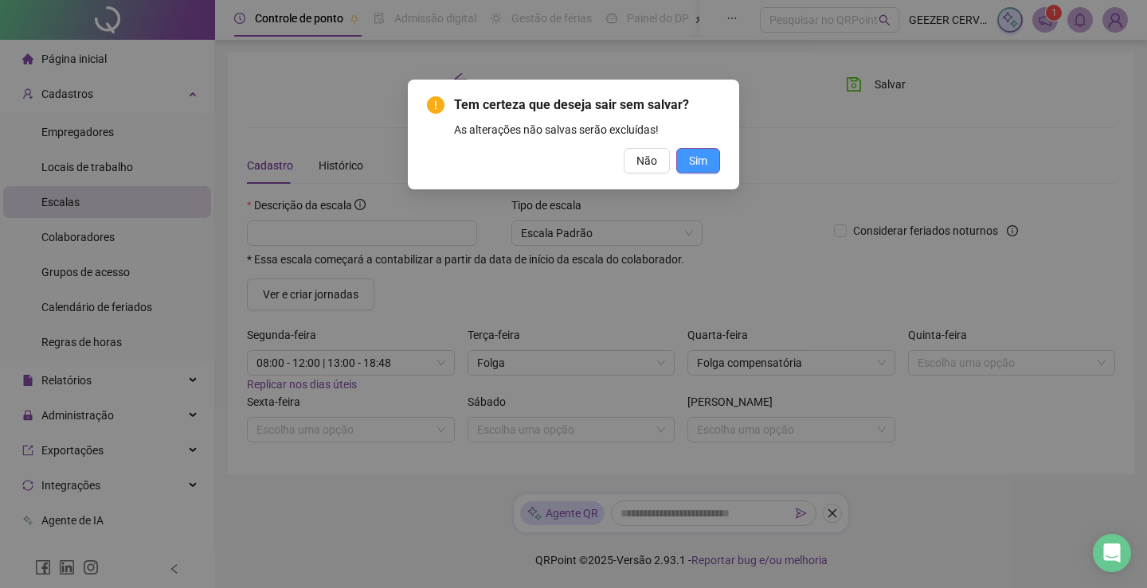
click at [696, 158] on span "Sim" at bounding box center [698, 161] width 18 height 18
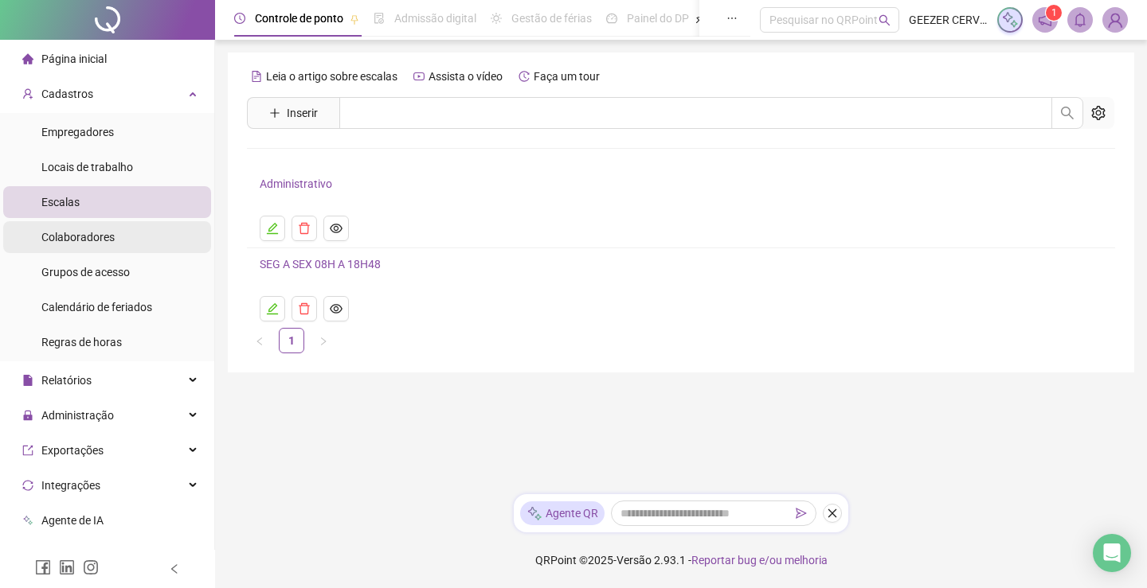
click at [100, 239] on span "Colaboradores" at bounding box center [77, 237] width 73 height 13
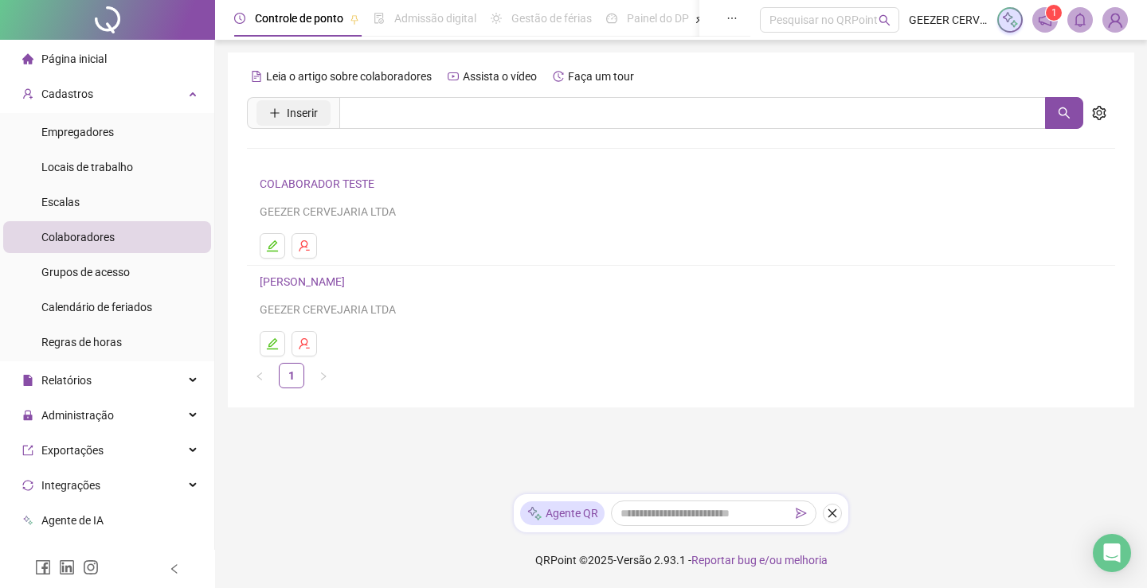
click at [300, 116] on span "Inserir" at bounding box center [302, 113] width 31 height 18
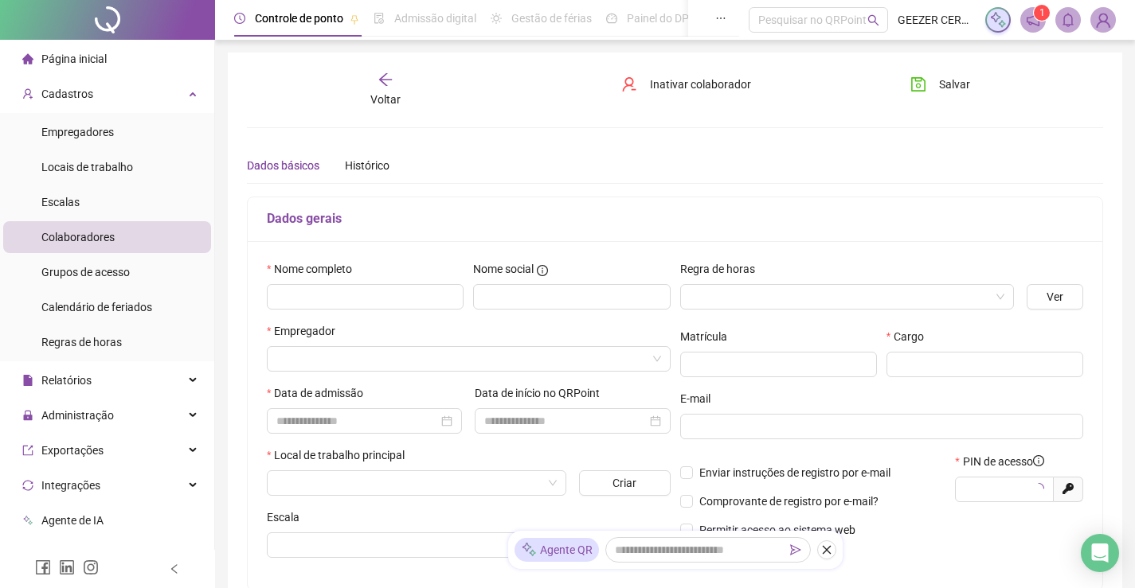
type input "*****"
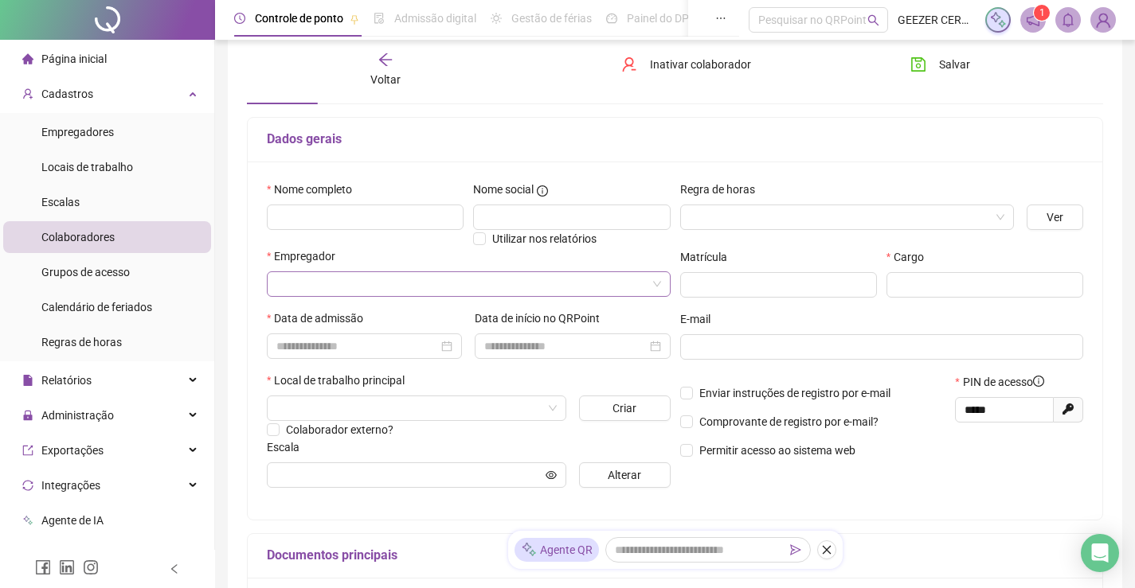
scroll to position [159, 0]
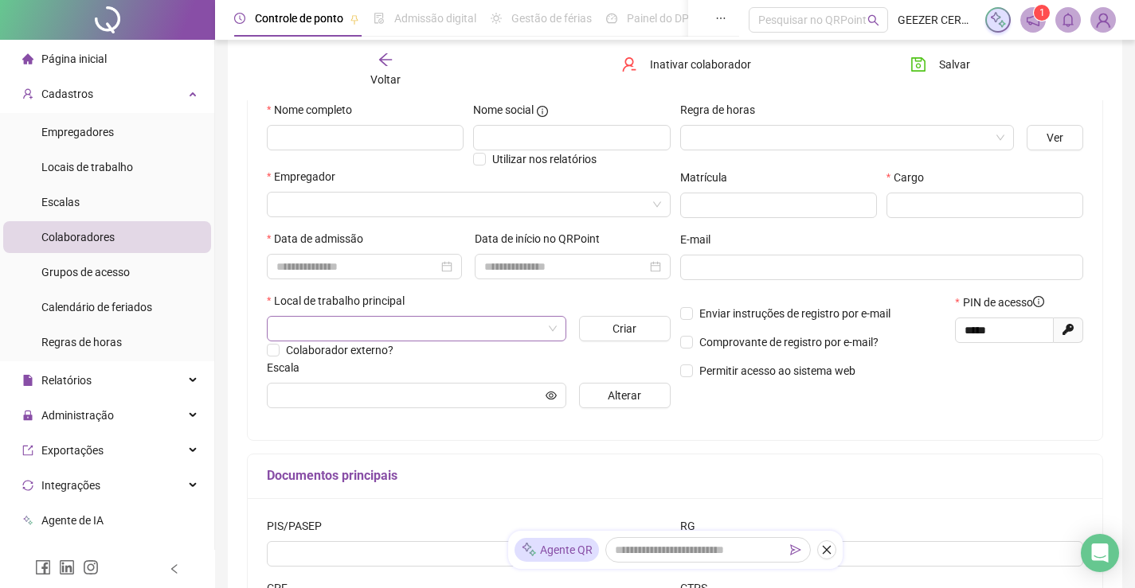
click at [334, 322] on input "search" at bounding box center [409, 329] width 266 height 24
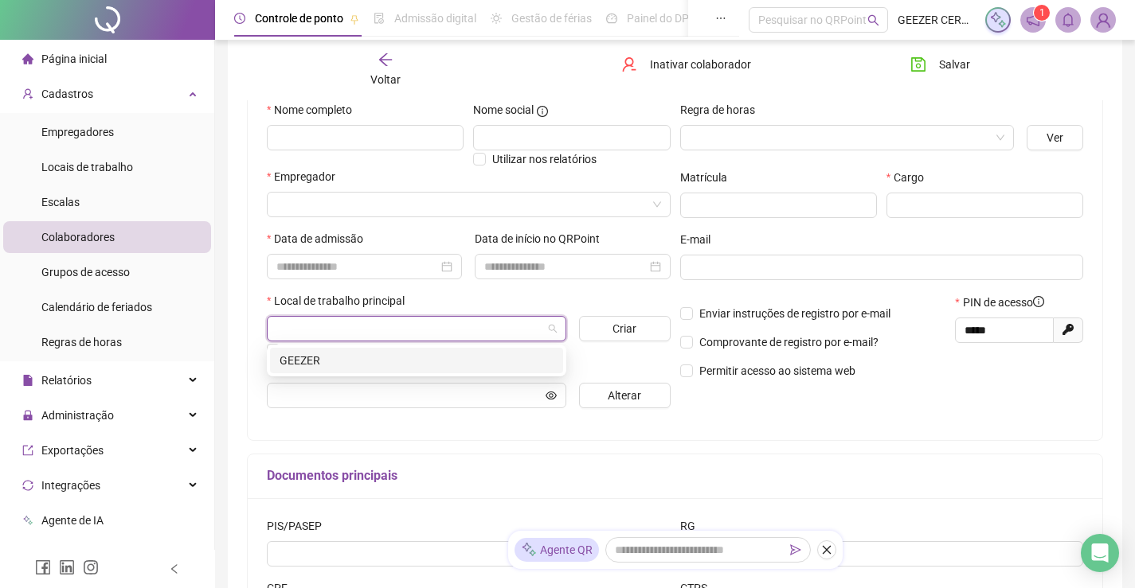
click at [334, 322] on input "search" at bounding box center [409, 329] width 266 height 24
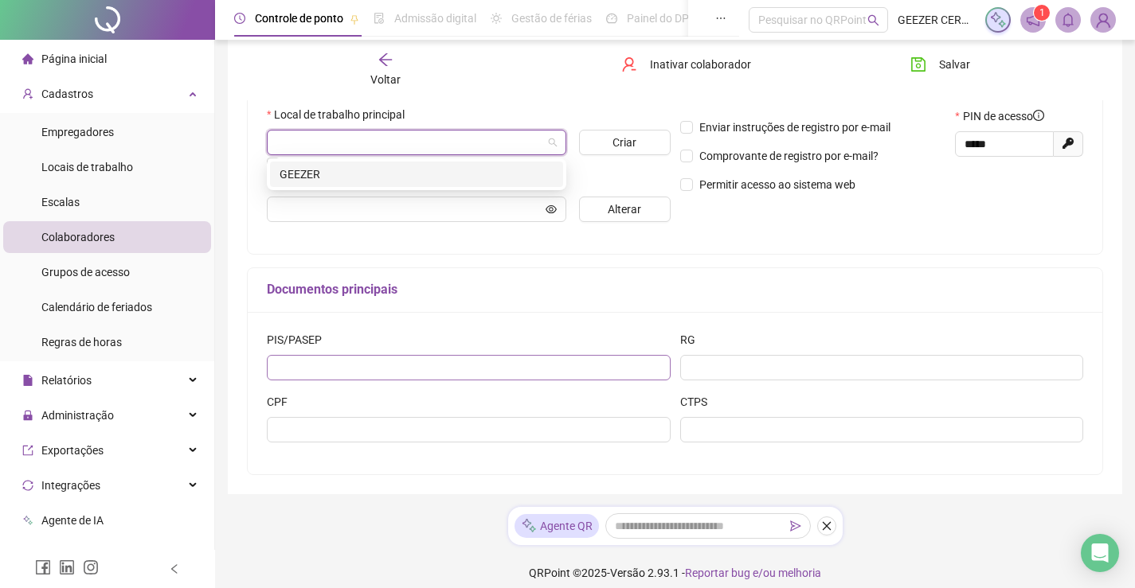
scroll to position [358, 0]
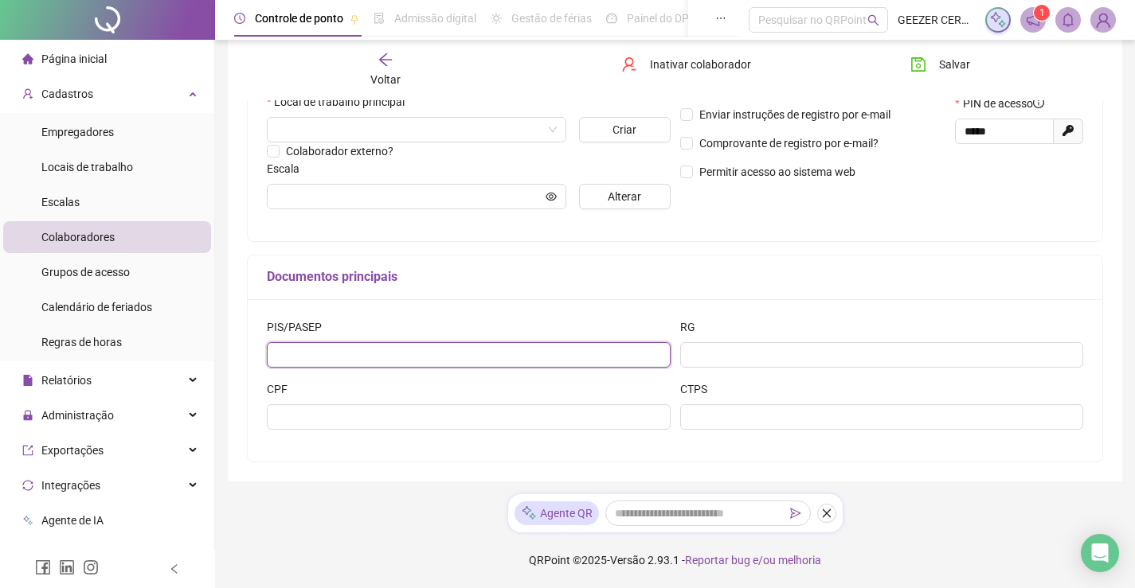
click at [383, 354] on input "text" at bounding box center [469, 354] width 404 height 25
click at [727, 402] on div "CTPS" at bounding box center [882, 393] width 404 height 24
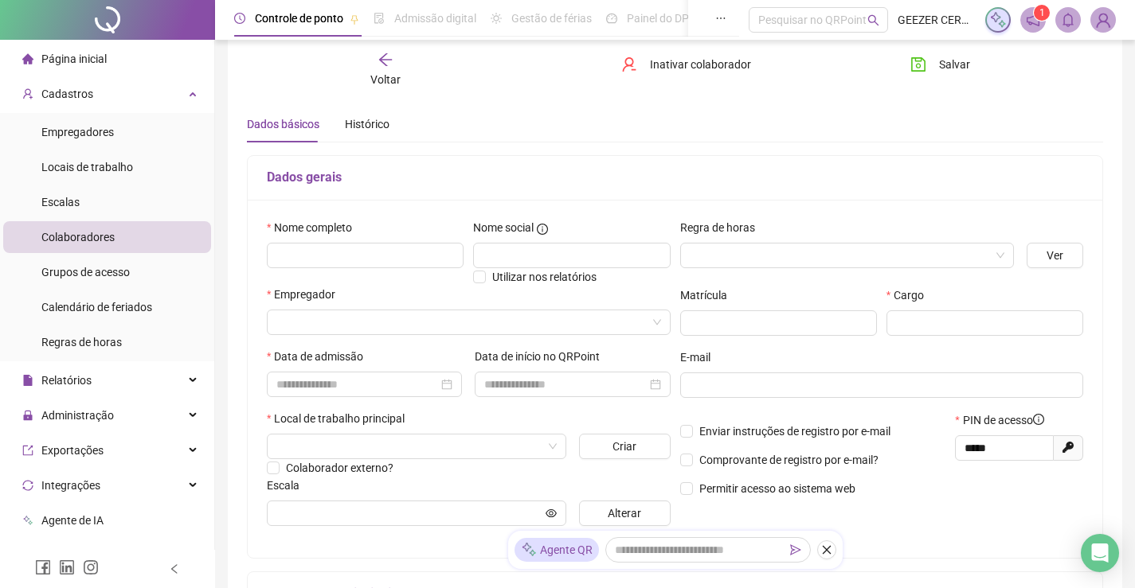
scroll to position [40, 0]
click at [718, 320] on input "text" at bounding box center [778, 324] width 197 height 25
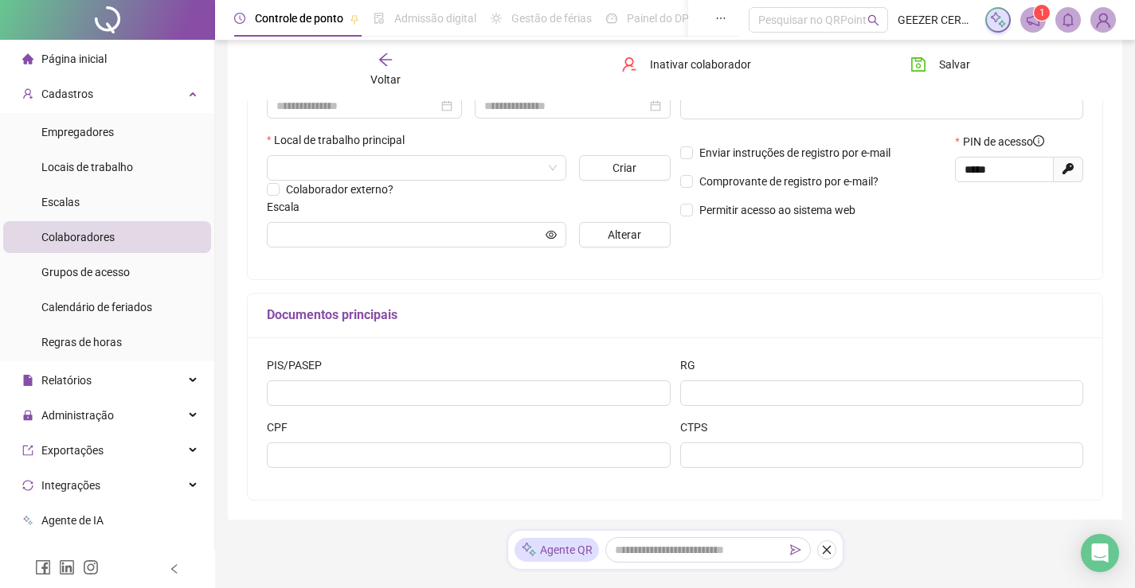
scroll to position [358, 0]
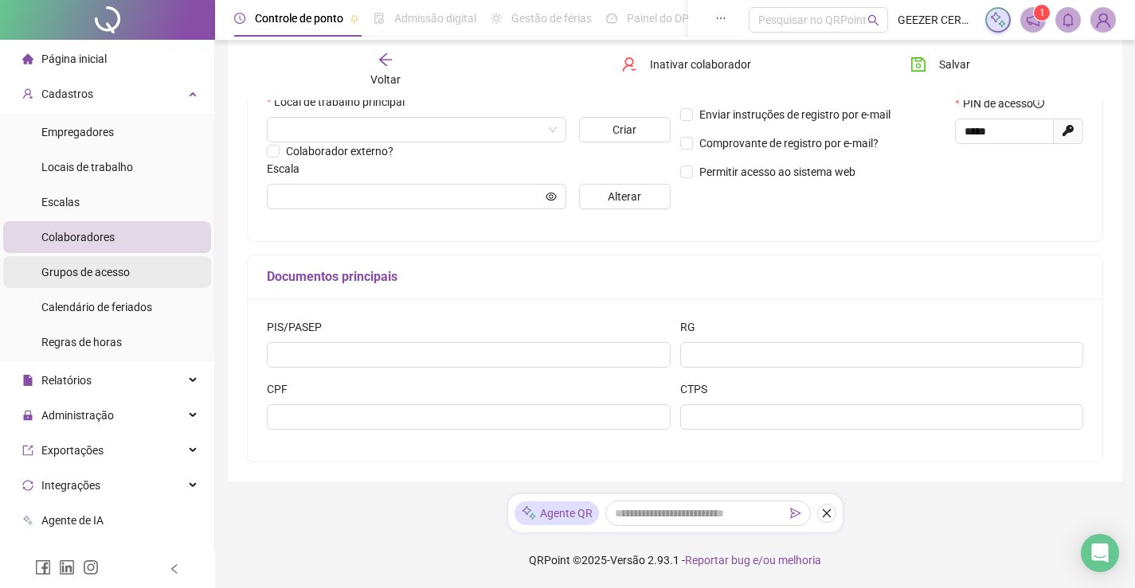
click at [72, 271] on span "Grupos de acesso" at bounding box center [85, 272] width 88 height 13
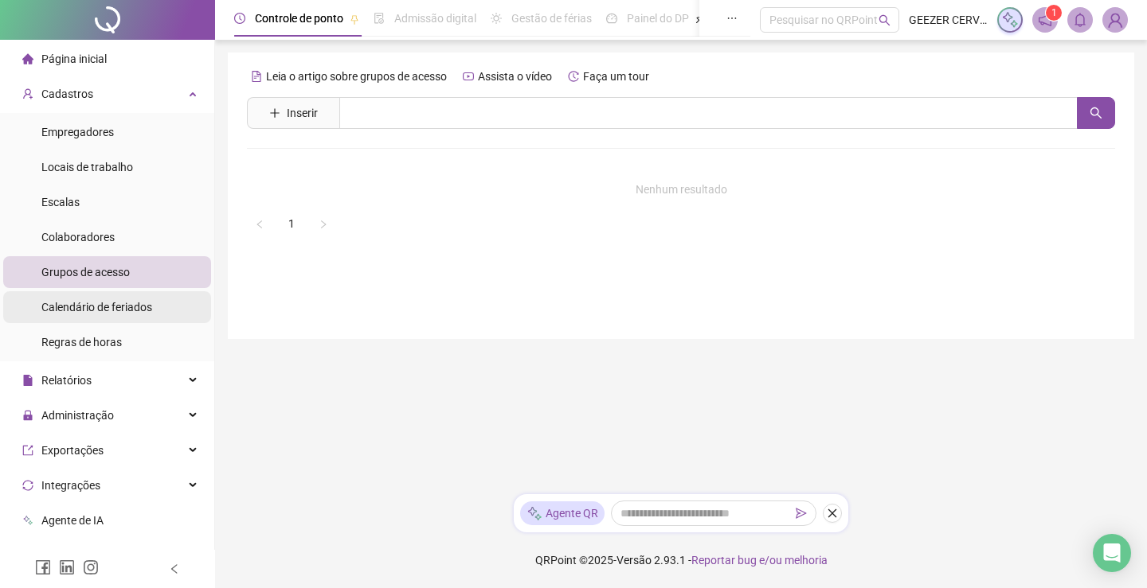
click at [111, 311] on span "Calendário de feriados" at bounding box center [96, 307] width 111 height 13
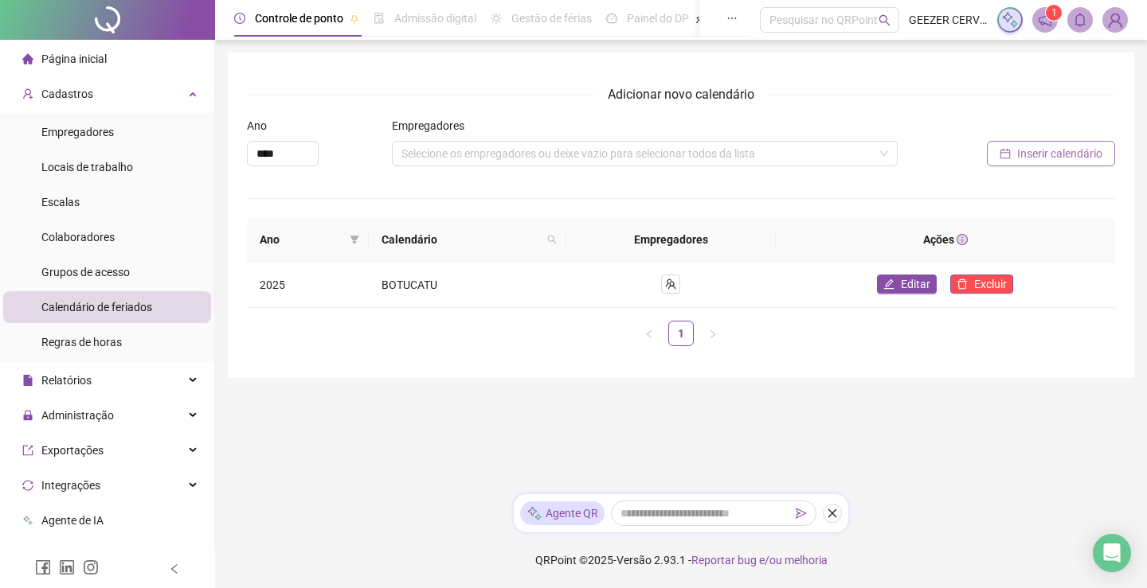
click at [1031, 151] on span "Inserir calendário" at bounding box center [1059, 154] width 85 height 18
click at [553, 147] on div "Todos os empregadores para este ano já foram definidos" at bounding box center [645, 153] width 506 height 25
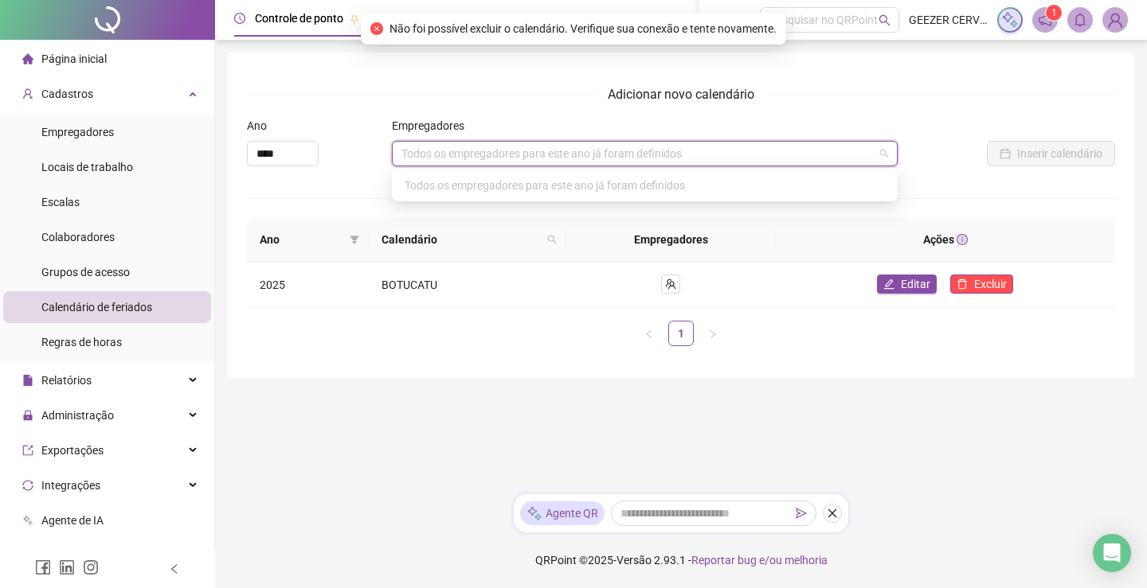
click at [547, 156] on div "Todos os empregadores para este ano já foram definidos" at bounding box center [645, 153] width 506 height 25
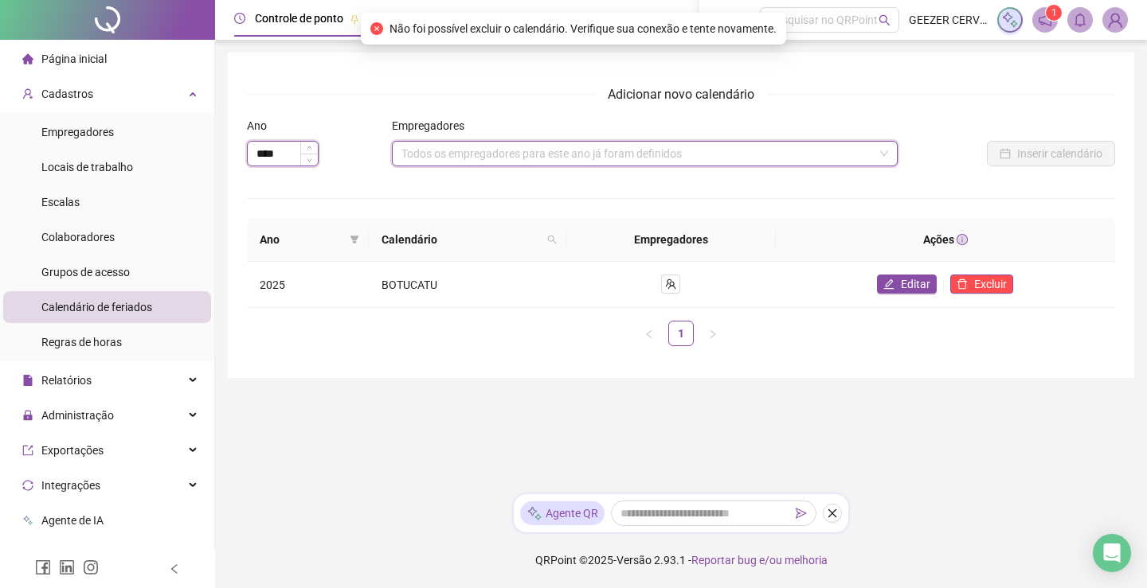
click at [252, 157] on input "****" at bounding box center [283, 154] width 70 height 24
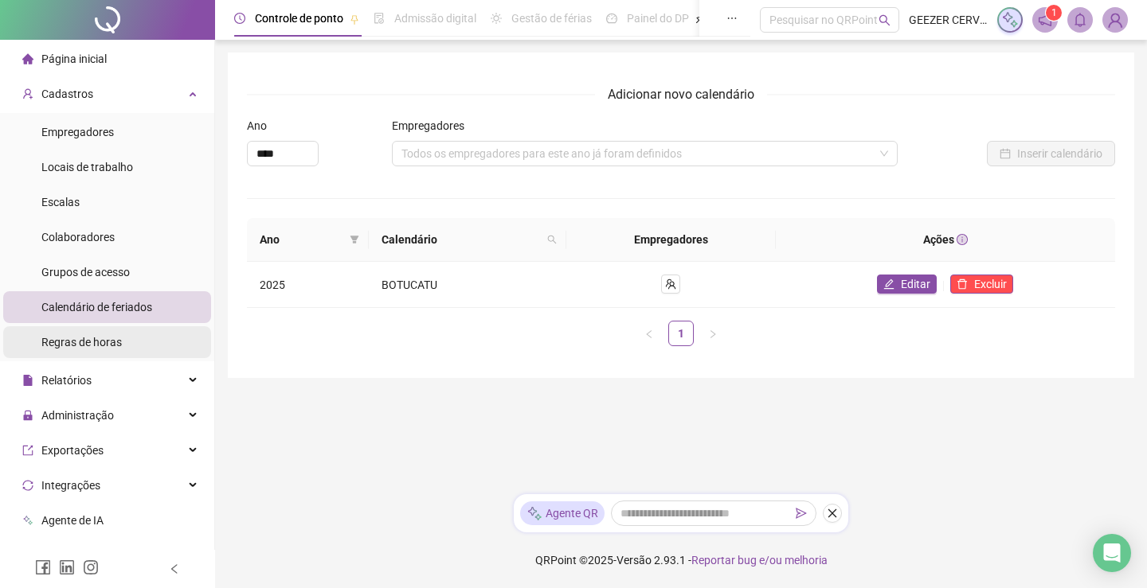
click at [107, 342] on span "Regras de horas" at bounding box center [81, 342] width 80 height 13
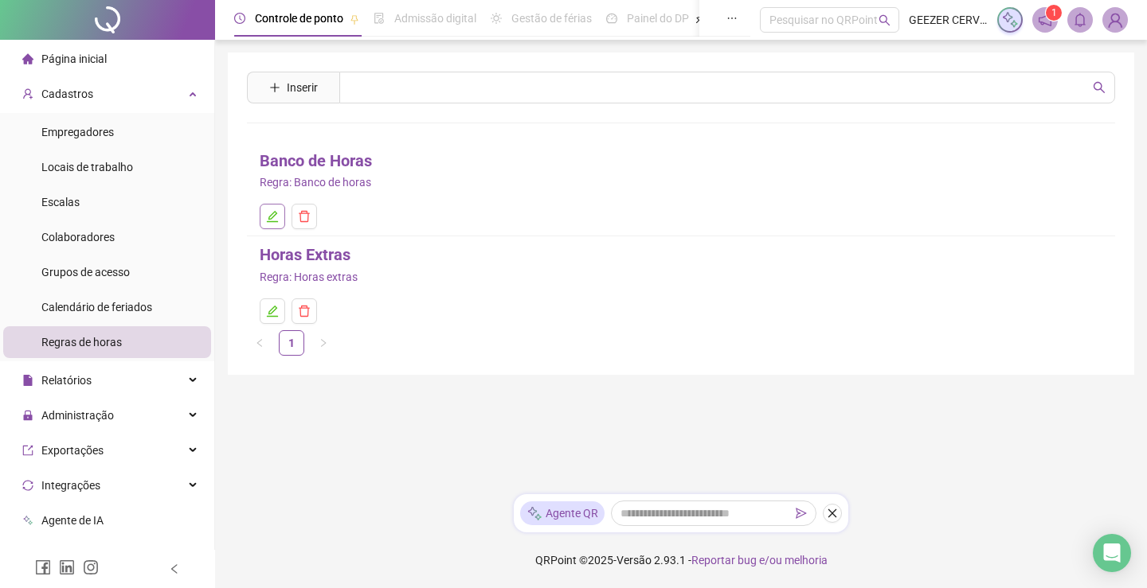
click at [267, 219] on icon "edit" at bounding box center [272, 216] width 13 height 13
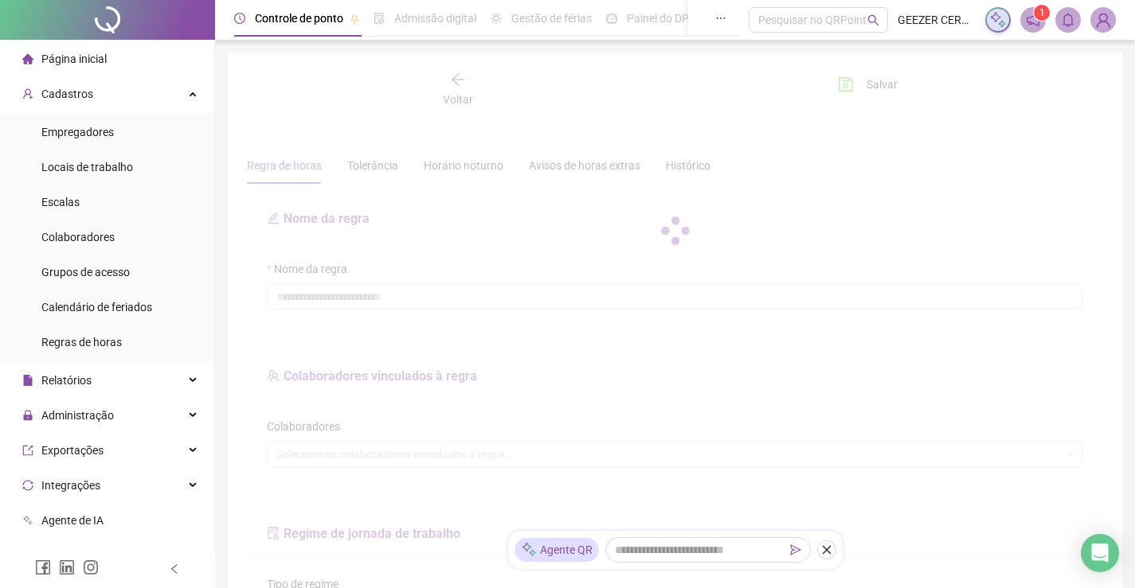
type input "**********"
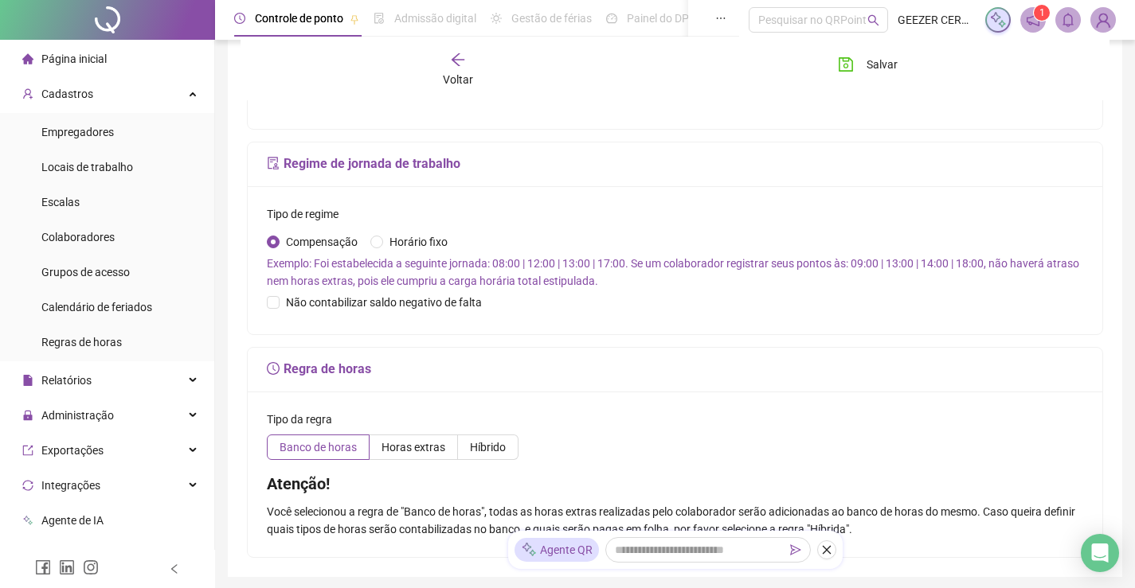
scroll to position [398, 0]
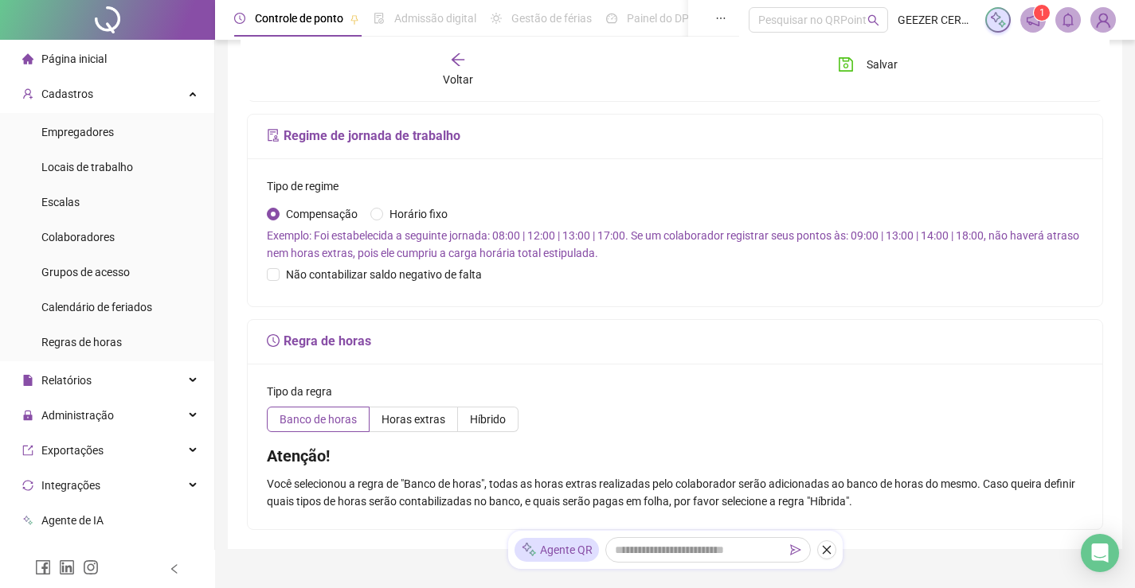
click at [496, 236] on span "Exemplo: Foi estabelecida a seguinte jornada: 08:00 | 12:00 | 13:00 | 17:00. Se…" at bounding box center [673, 244] width 812 height 30
click at [858, 235] on span "Exemplo: Foi estabelecida a seguinte jornada: 08:00 | 12:00 | 13:00 | 17:00. Se…" at bounding box center [673, 244] width 812 height 30
click at [962, 237] on span "Exemplo: Foi estabelecida a seguinte jornada: 08:00 | 12:00 | 13:00 | 17:00. Se…" at bounding box center [673, 244] width 812 height 30
click at [385, 214] on span "Horário fixo" at bounding box center [418, 214] width 71 height 18
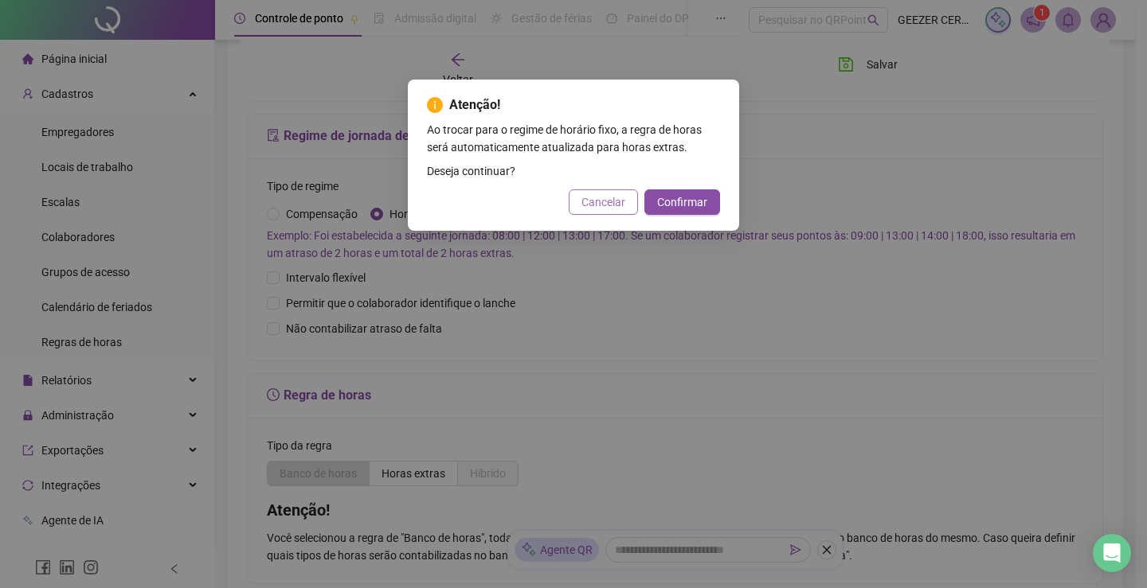
click at [627, 211] on button "Cancelar" at bounding box center [603, 202] width 69 height 25
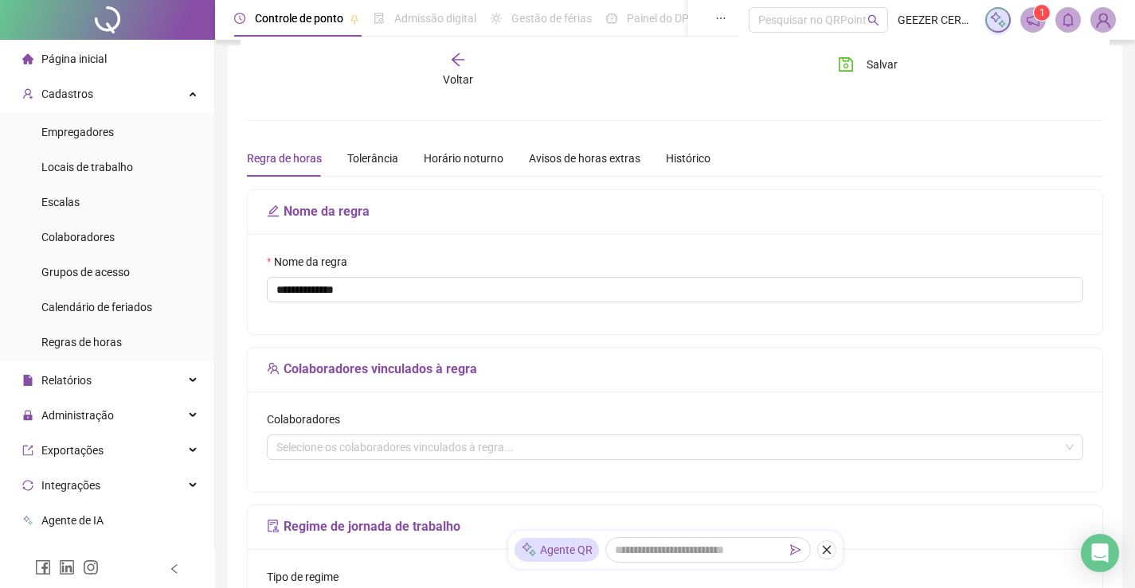
scroll to position [0, 0]
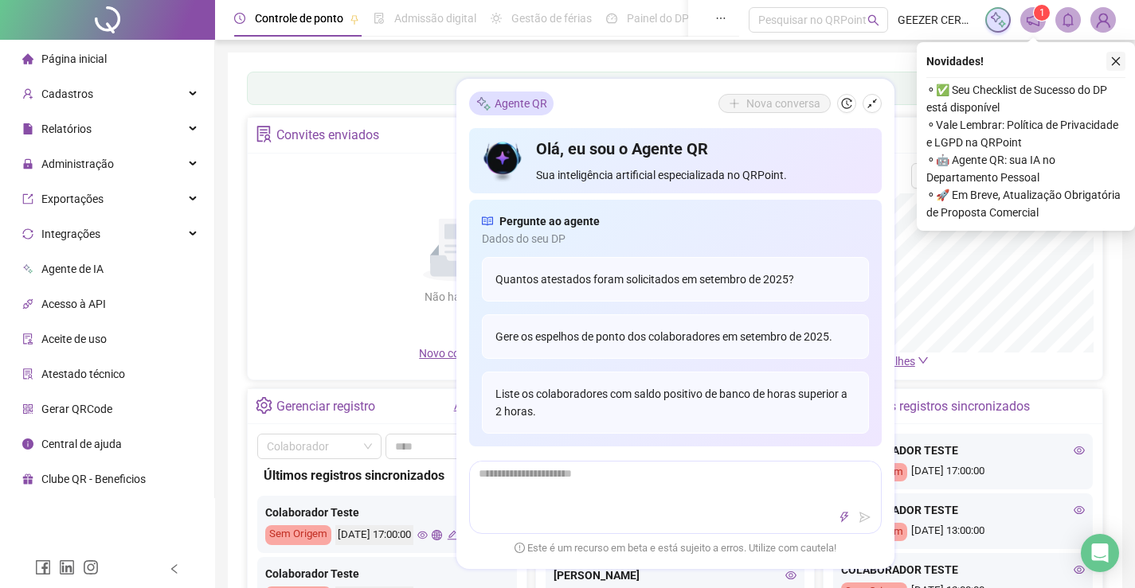
click at [1115, 57] on icon "close" at bounding box center [1115, 61] width 11 height 11
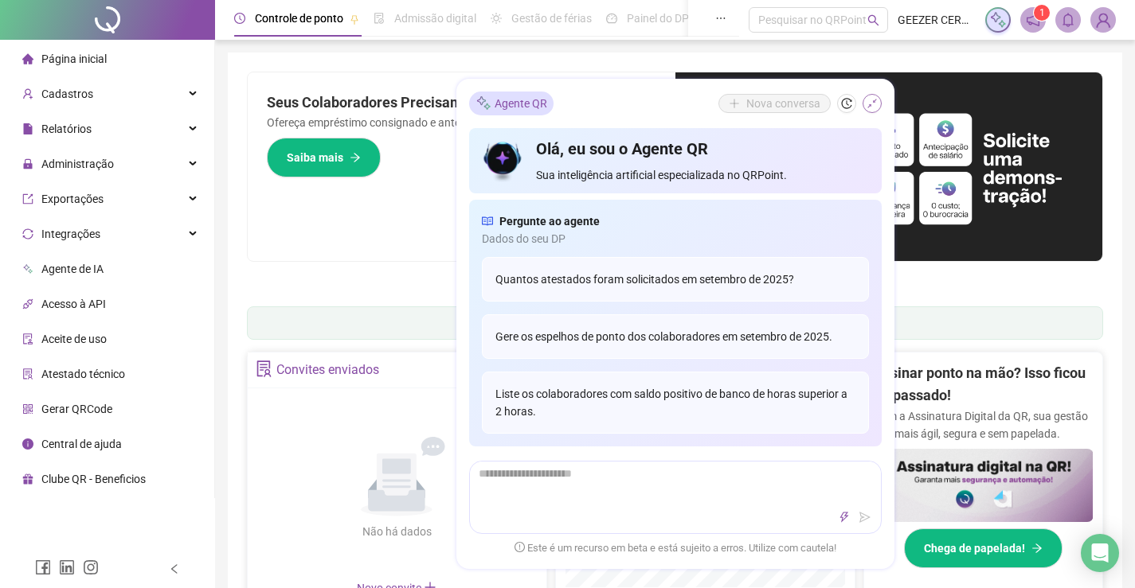
click at [867, 104] on icon "shrink" at bounding box center [871, 103] width 11 height 11
